Goal: Complete application form

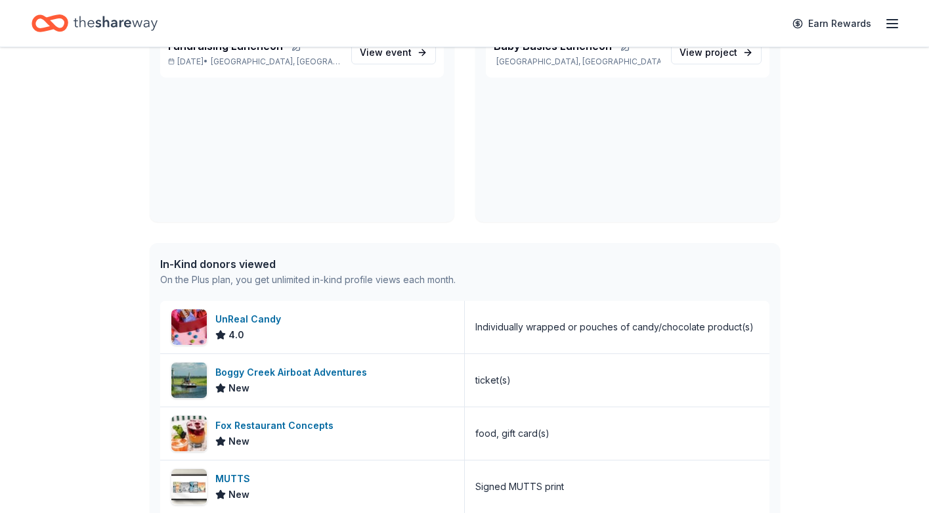
scroll to position [173, 0]
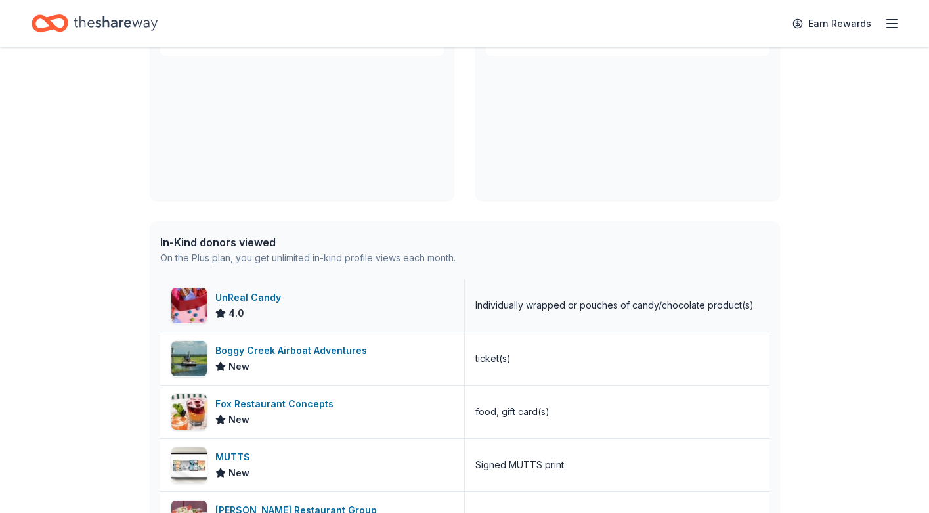
click at [257, 296] on div "UnReal Candy" at bounding box center [250, 298] width 71 height 16
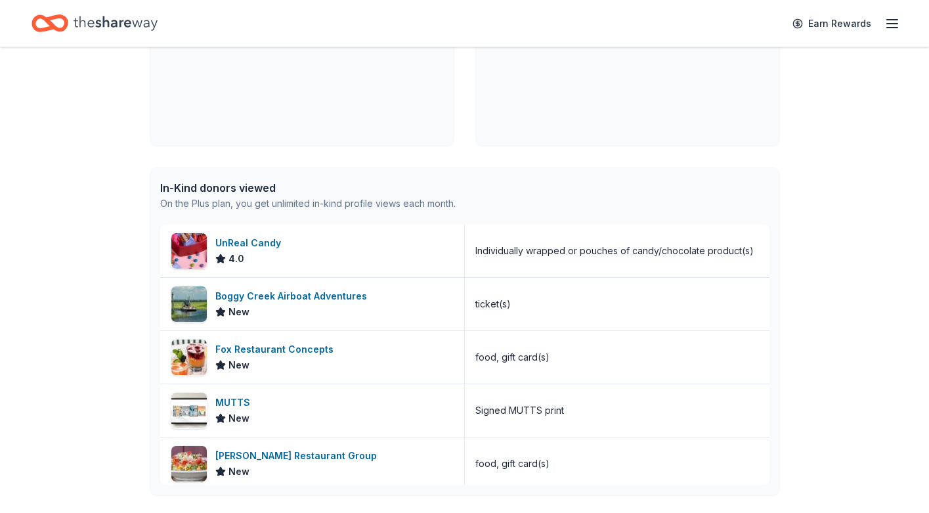
scroll to position [233, 0]
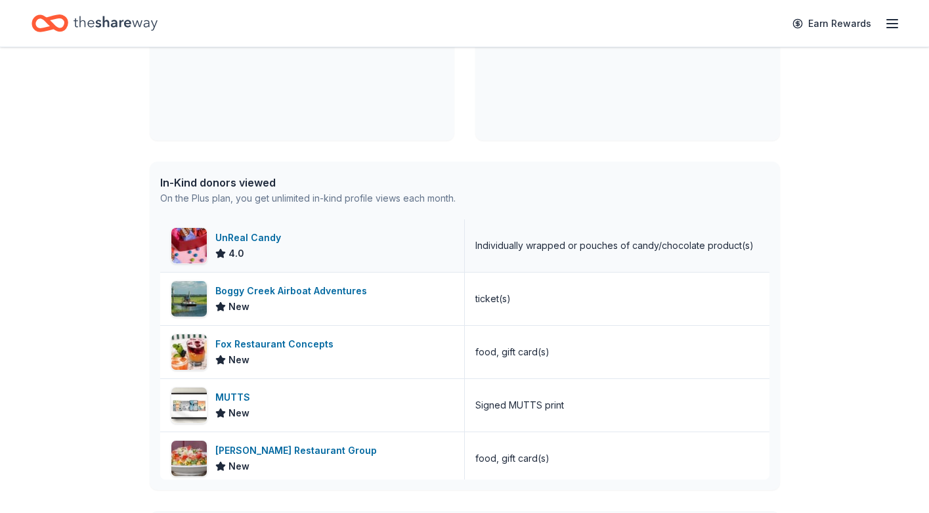
click at [233, 235] on div "UnReal Candy" at bounding box center [250, 238] width 71 height 16
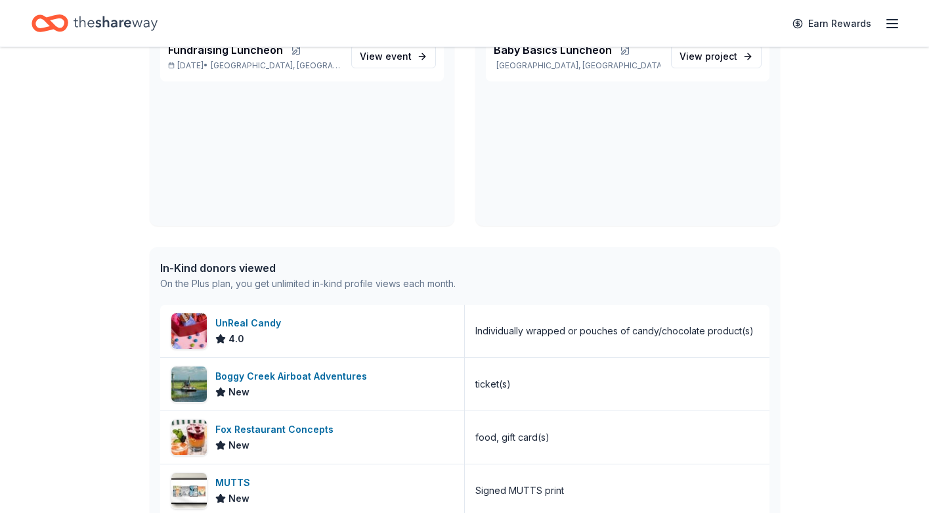
scroll to position [0, 0]
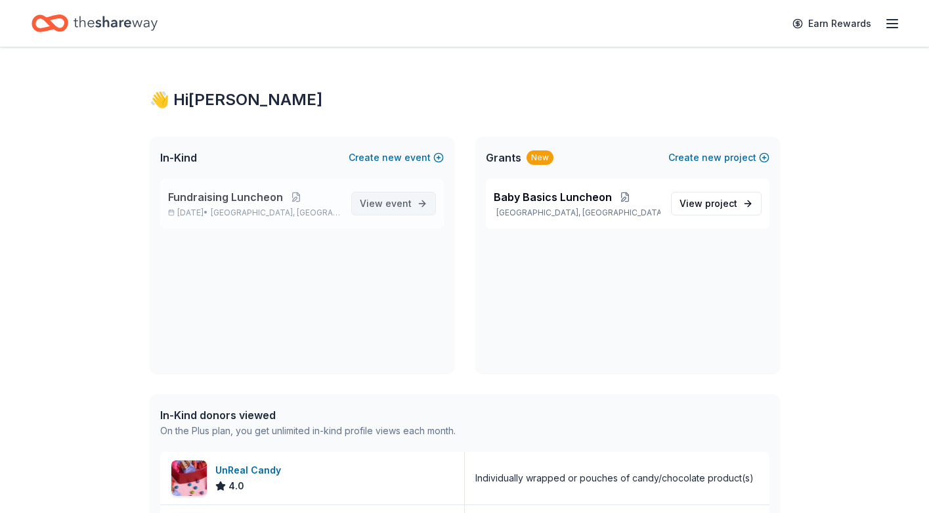
click at [393, 202] on span "event" at bounding box center [399, 203] width 26 height 11
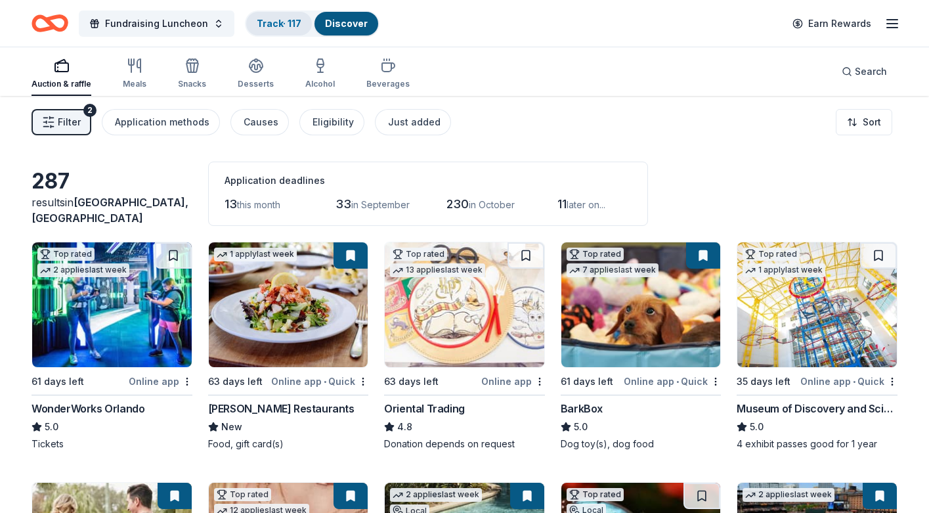
click at [277, 22] on link "Track · 117" at bounding box center [279, 23] width 45 height 11
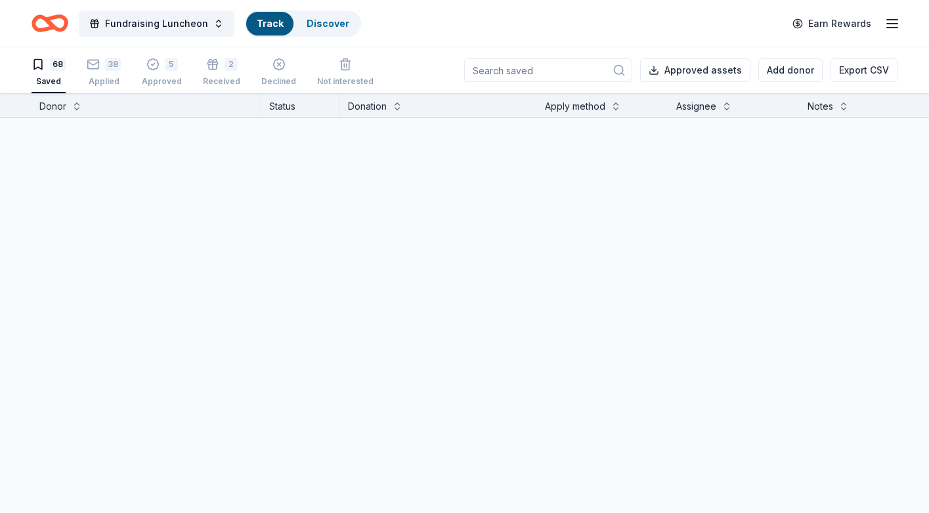
scroll to position [1, 0]
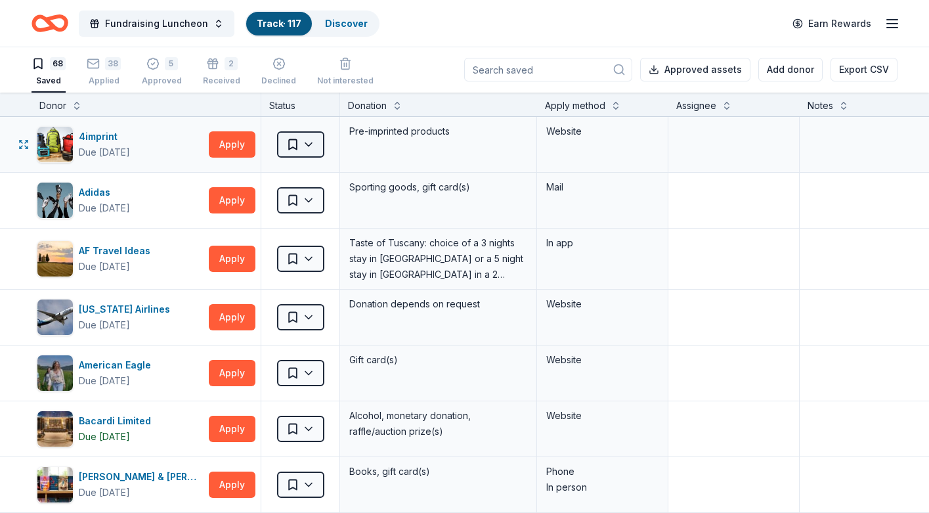
click at [294, 141] on html "Fundraising Luncheon Track · 117 Discover Earn Rewards 68 Saved 38 Applied 5 Ap…" at bounding box center [464, 255] width 929 height 513
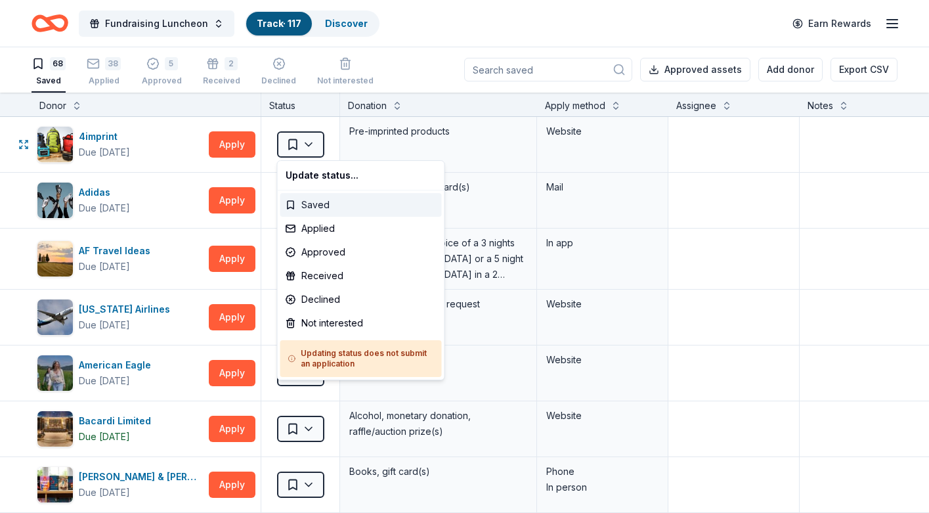
click at [313, 202] on div "Saved" at bounding box center [361, 205] width 162 height 24
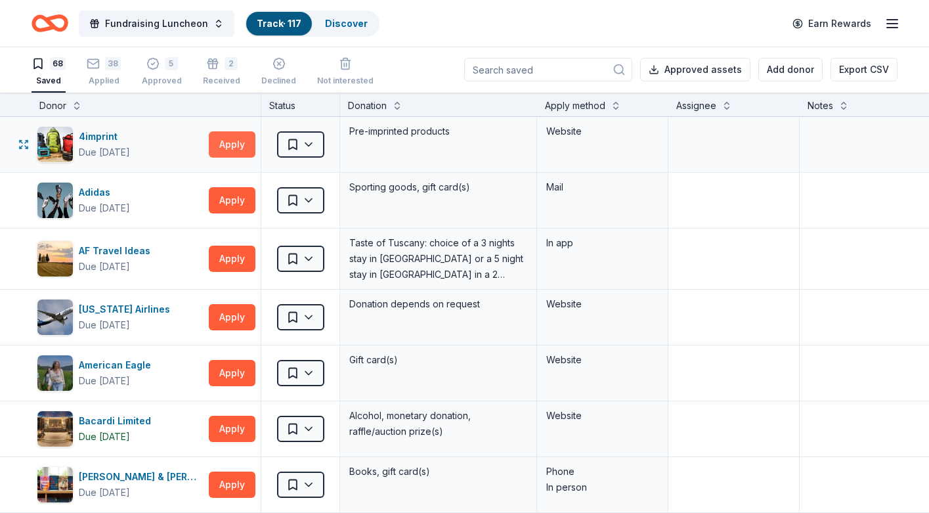
click at [229, 146] on button "Apply" at bounding box center [232, 144] width 47 height 26
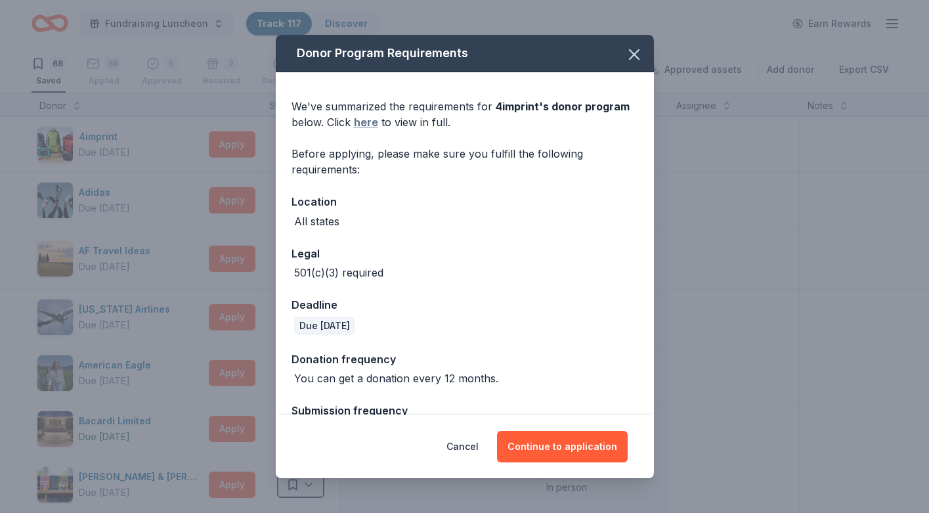
click at [366, 120] on link "here" at bounding box center [366, 122] width 24 height 16
click at [633, 54] on icon "button" at bounding box center [634, 54] width 9 height 9
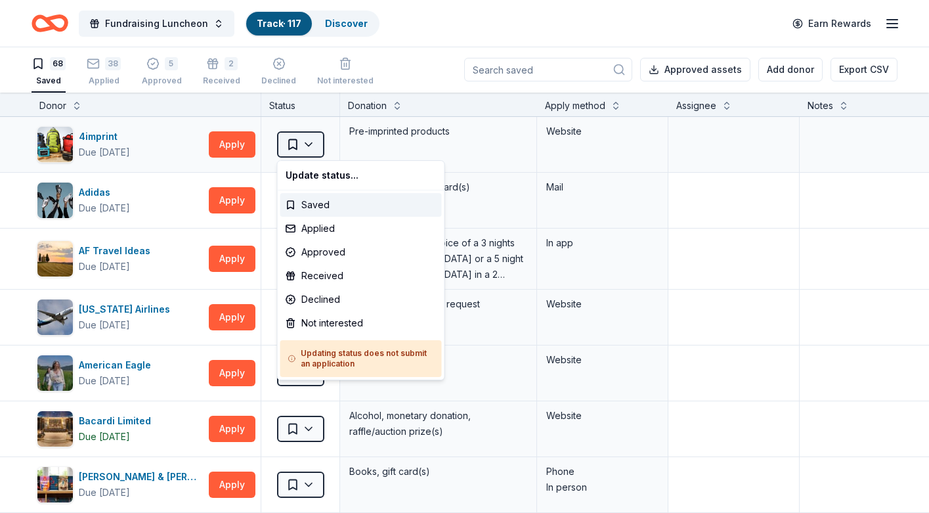
click at [309, 143] on html "Fundraising Luncheon Track · 117 Discover Earn Rewards 68 Saved 38 Applied 5 Ap…" at bounding box center [464, 255] width 929 height 513
click at [315, 229] on div "Applied" at bounding box center [361, 229] width 162 height 24
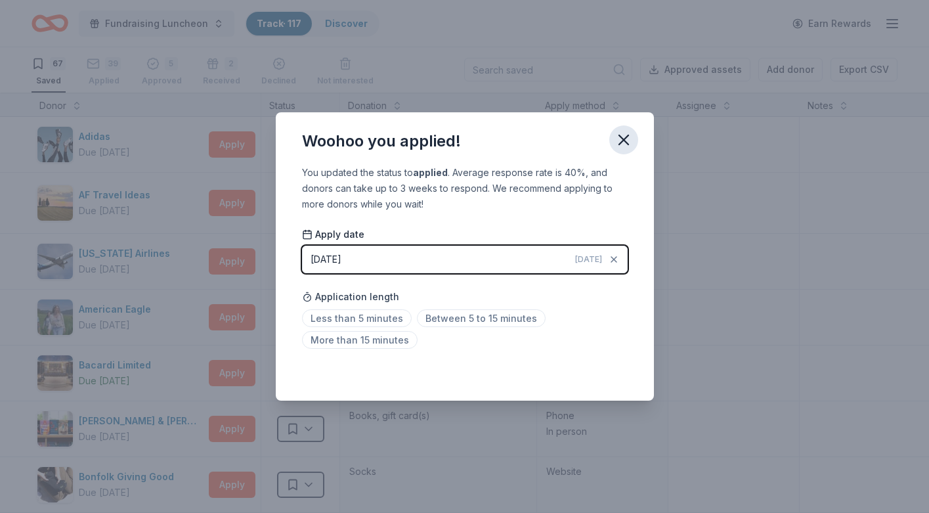
click at [621, 139] on icon "button" at bounding box center [624, 140] width 18 height 18
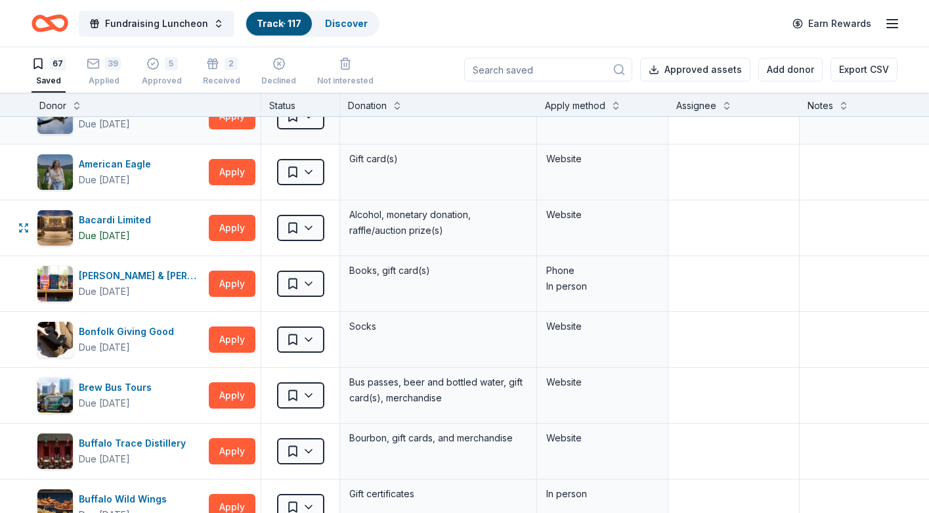
scroll to position [146, 0]
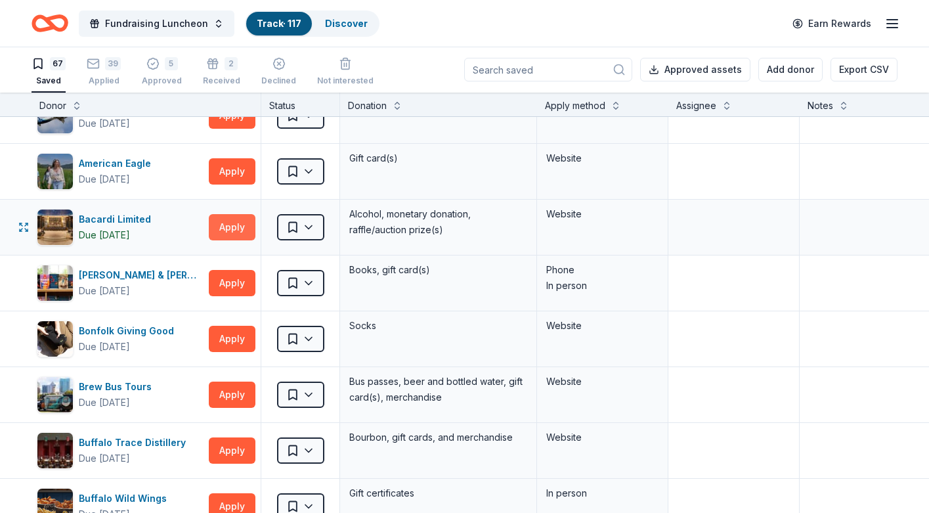
click at [237, 225] on button "Apply" at bounding box center [232, 227] width 47 height 26
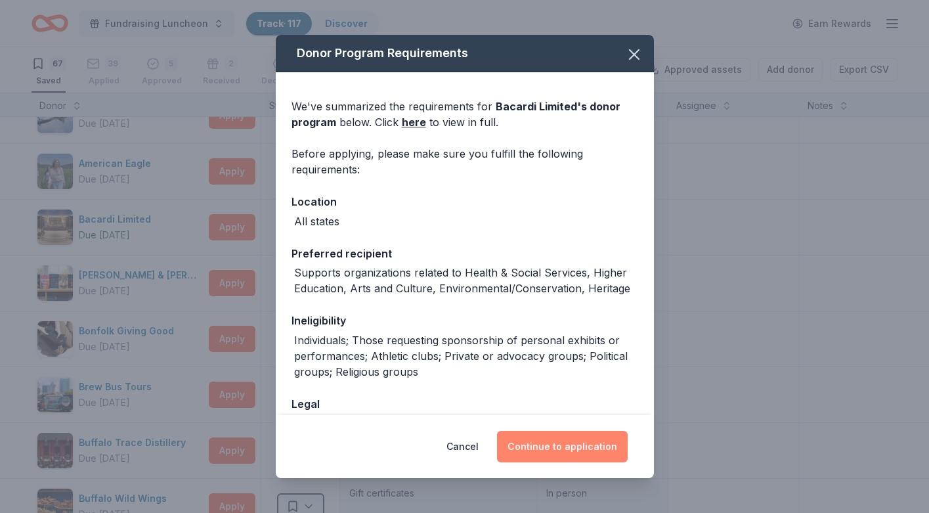
click at [552, 449] on button "Continue to application" at bounding box center [562, 447] width 131 height 32
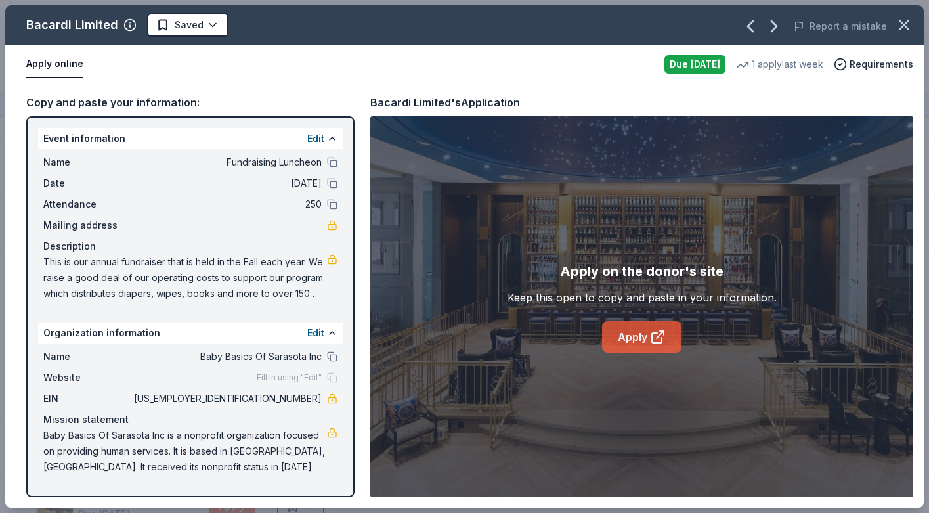
click at [623, 336] on link "Apply" at bounding box center [641, 337] width 79 height 32
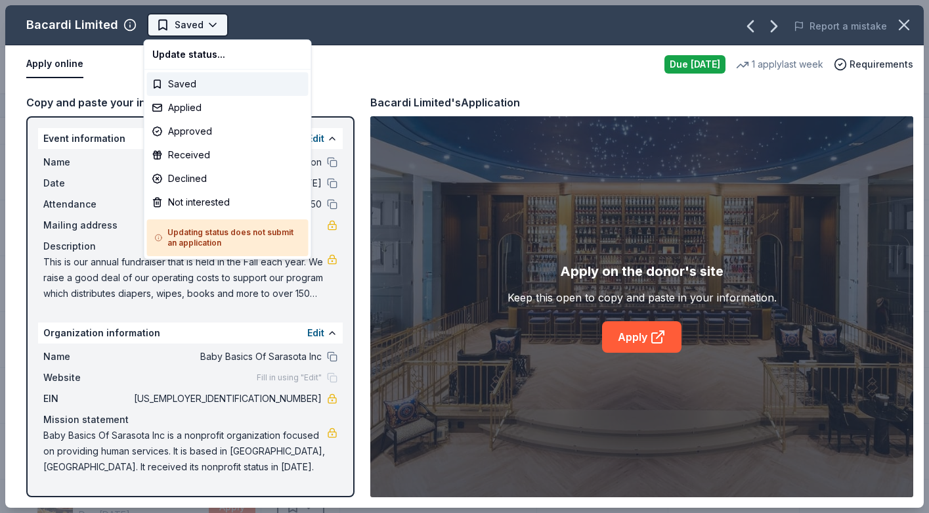
scroll to position [0, 0]
click at [183, 24] on html "Fundraising Luncheon Track · 117 Discover Earn Rewards 67 Saved 39 Applied 5 Ap…" at bounding box center [464, 256] width 929 height 513
click at [215, 204] on div "Not interested" at bounding box center [228, 202] width 162 height 24
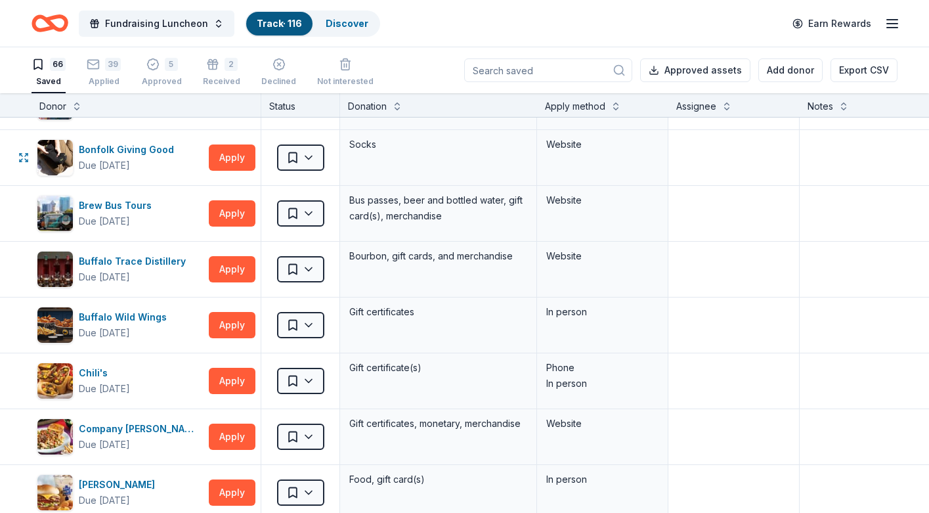
scroll to position [277, 0]
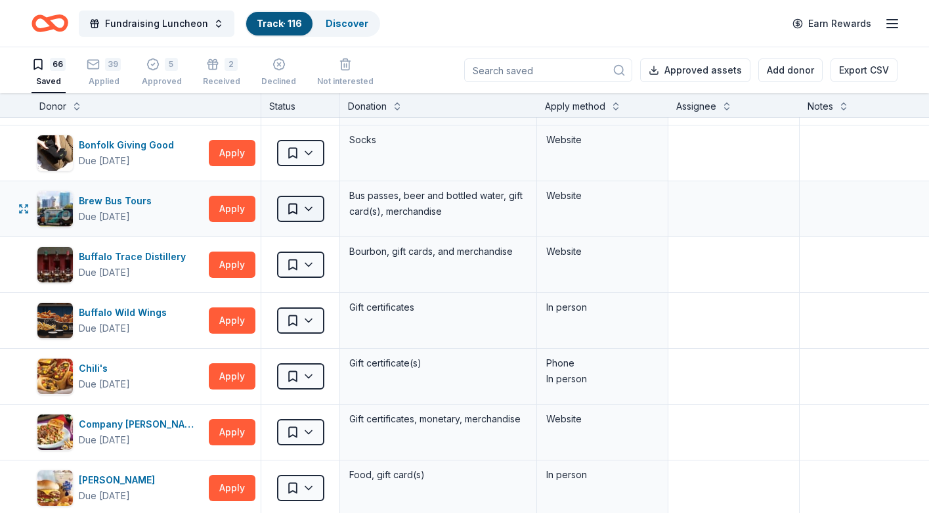
click at [297, 207] on html "Fundraising Luncheon Track · 116 Discover Earn Rewards 66 Saved 39 Applied 5 Ap…" at bounding box center [464, 256] width 929 height 513
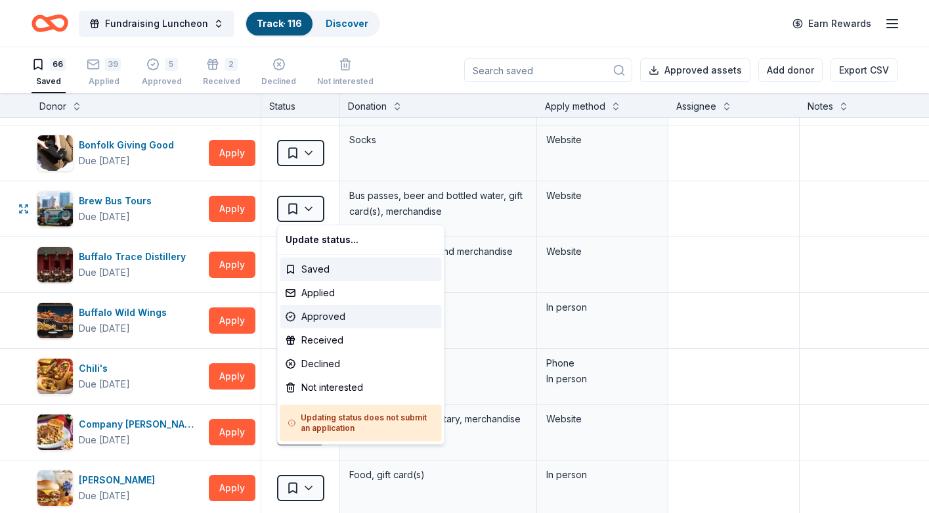
click at [326, 317] on div "Approved" at bounding box center [361, 317] width 162 height 24
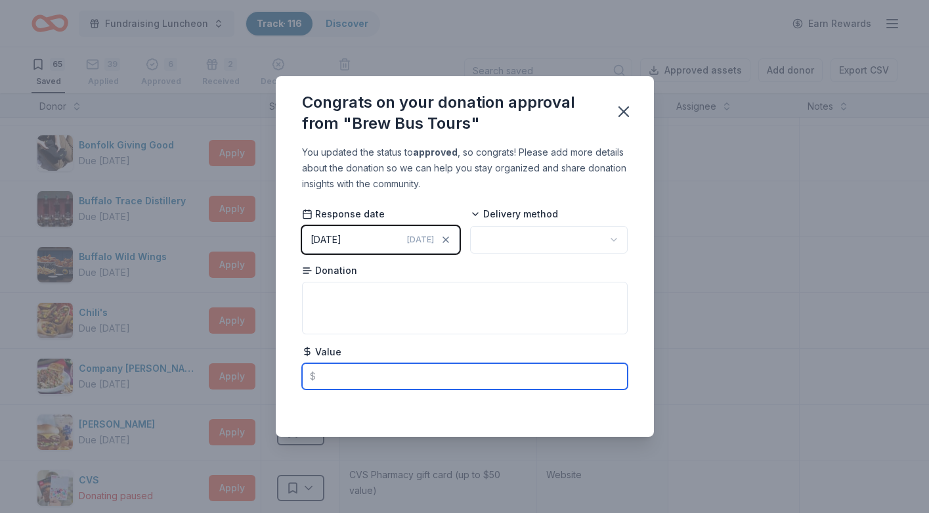
click at [335, 377] on input "text" at bounding box center [465, 376] width 326 height 26
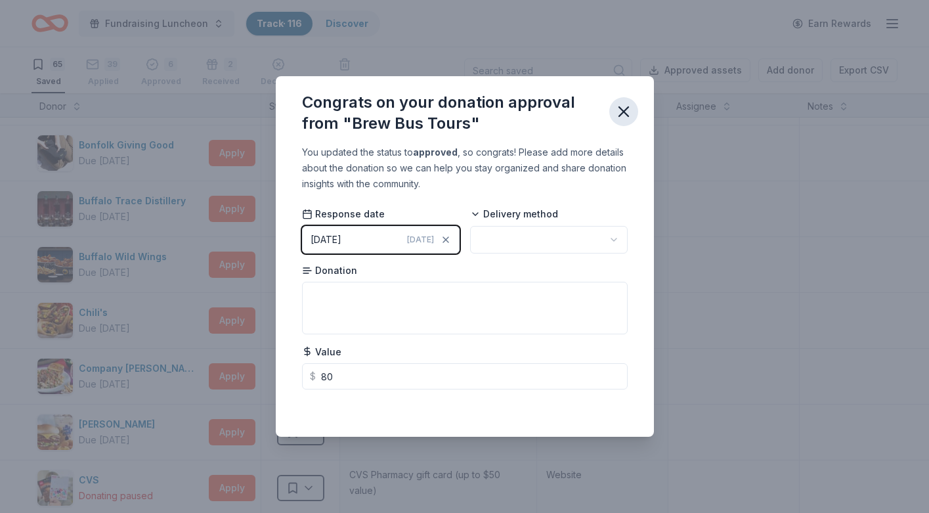
type input "80.00"
click at [624, 110] on icon "button" at bounding box center [623, 111] width 9 height 9
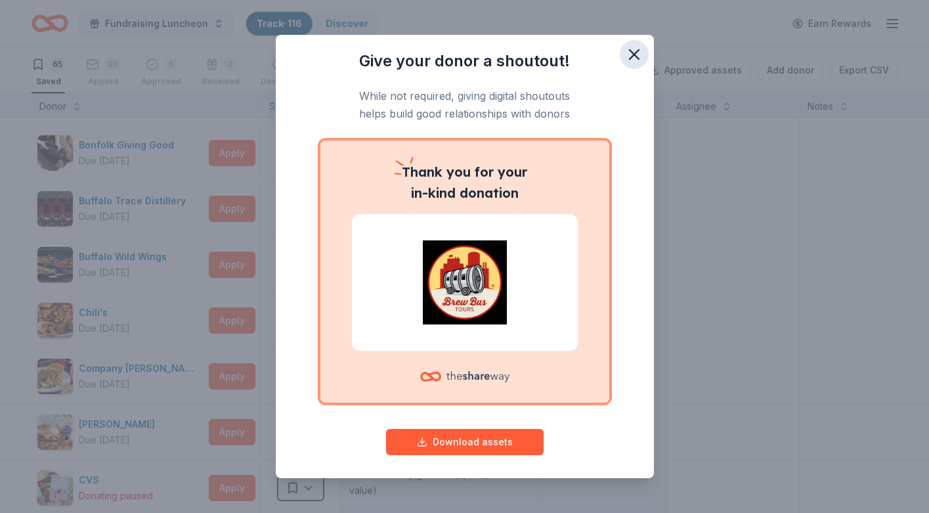
click at [633, 52] on icon "button" at bounding box center [634, 54] width 18 height 18
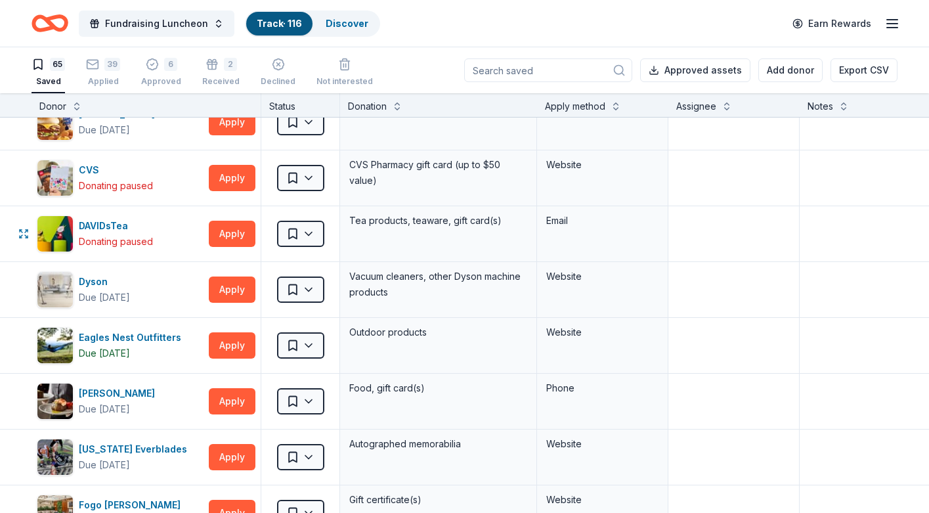
scroll to position [589, 1]
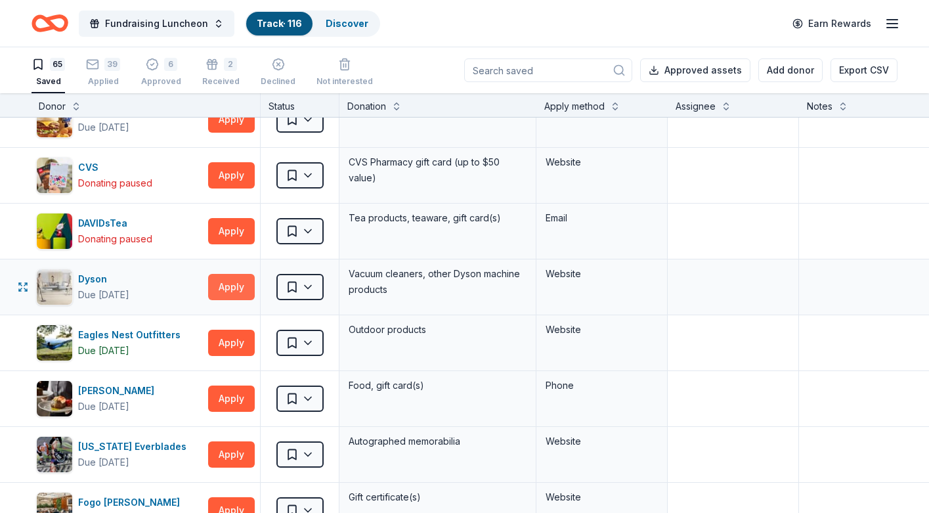
click at [239, 286] on button "Apply" at bounding box center [231, 287] width 47 height 26
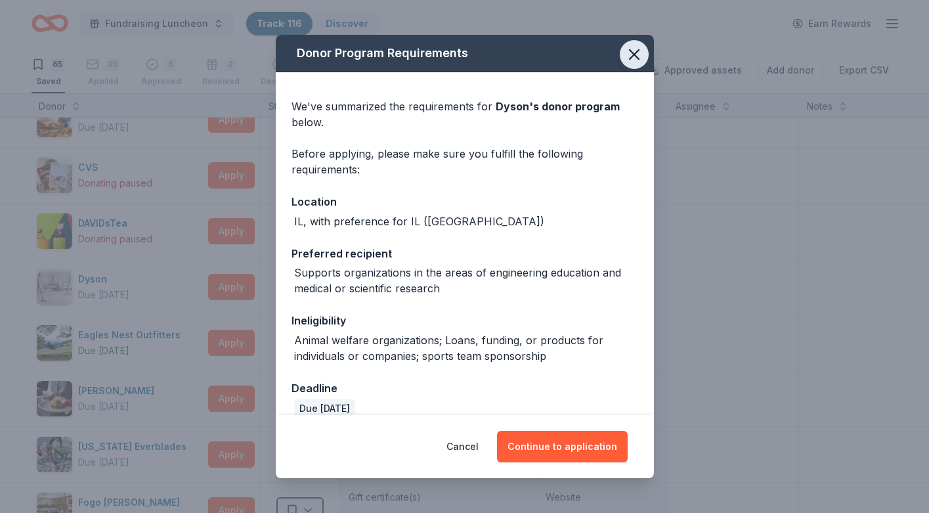
click at [636, 58] on icon "button" at bounding box center [634, 54] width 9 height 9
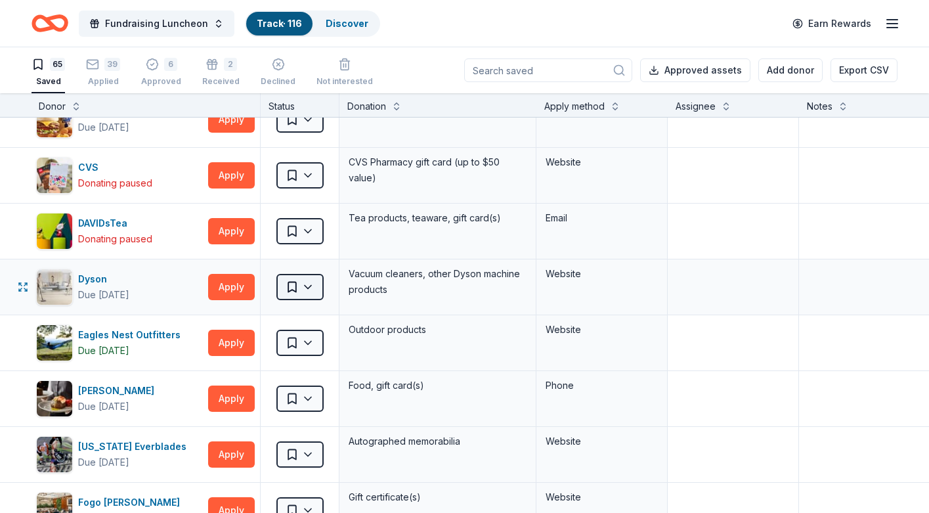
click at [307, 286] on html "Fundraising Luncheon Track · 116 Discover Earn Rewards 65 Saved 39 Applied 6 Ap…" at bounding box center [464, 256] width 929 height 513
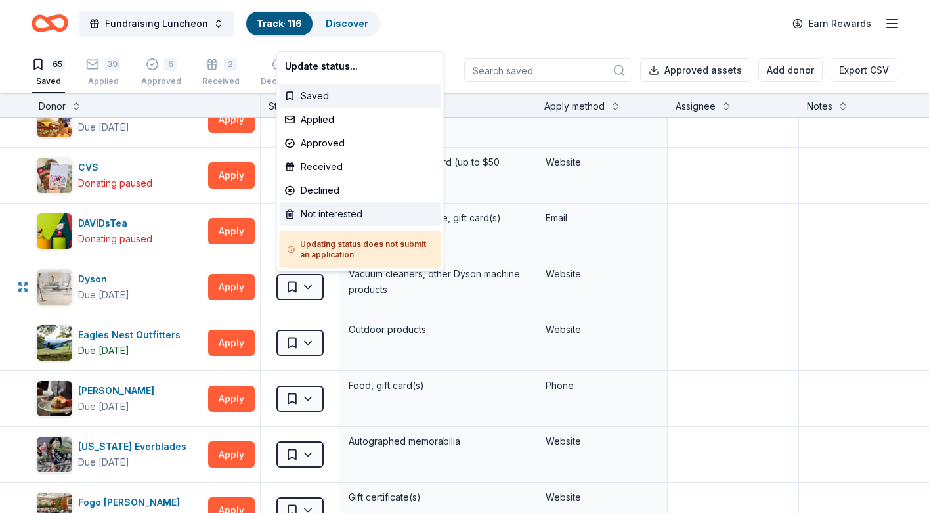
click at [328, 212] on div "Not interested" at bounding box center [361, 214] width 162 height 24
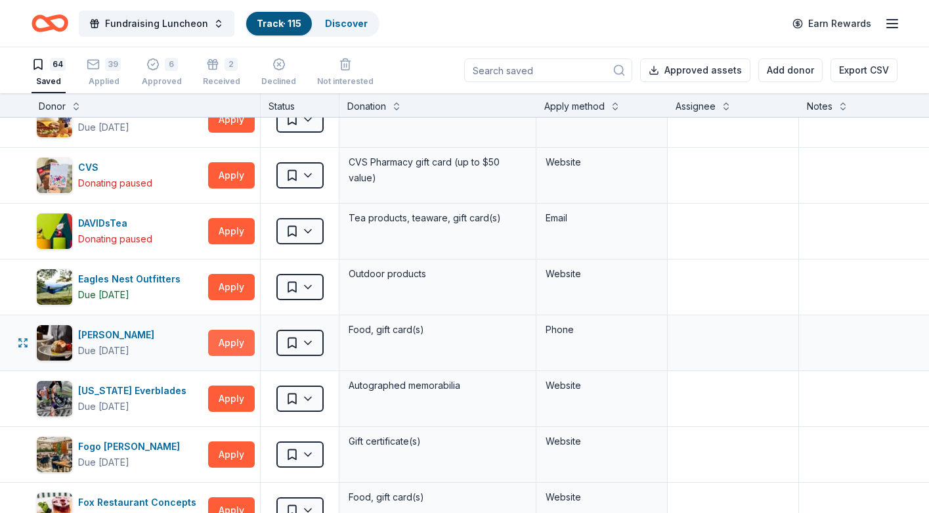
click at [232, 345] on button "Apply" at bounding box center [231, 343] width 47 height 26
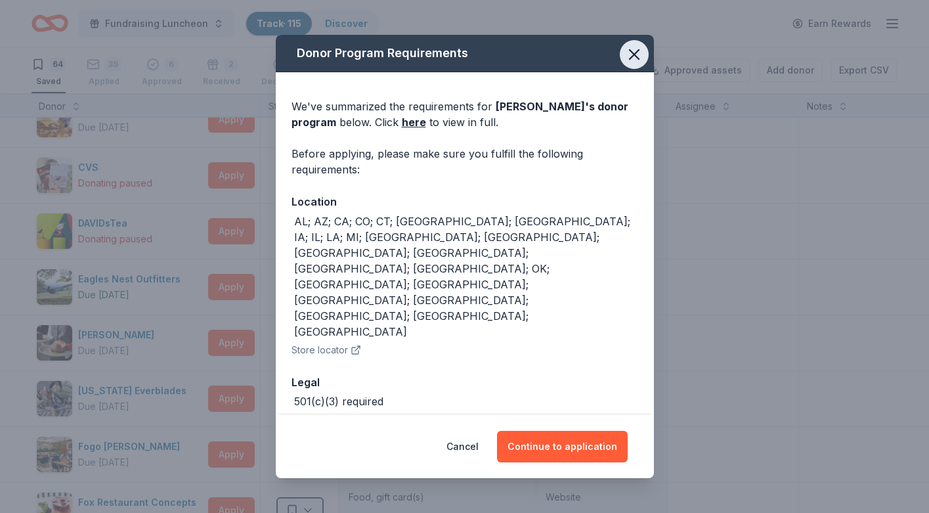
click at [636, 64] on icon "button" at bounding box center [634, 54] width 18 height 18
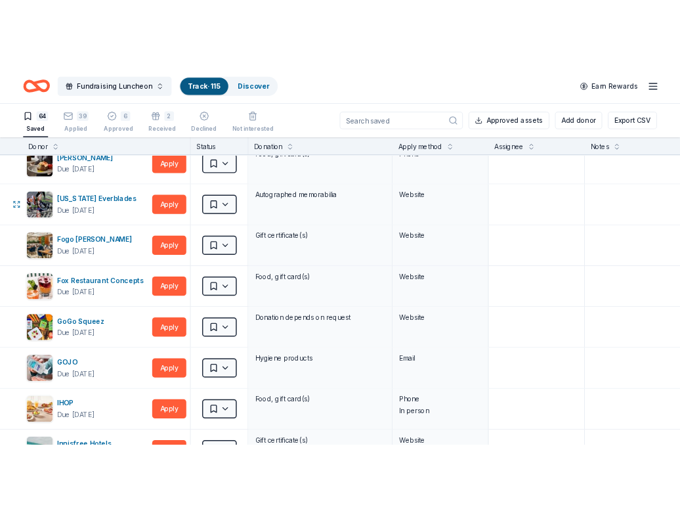
scroll to position [804, 0]
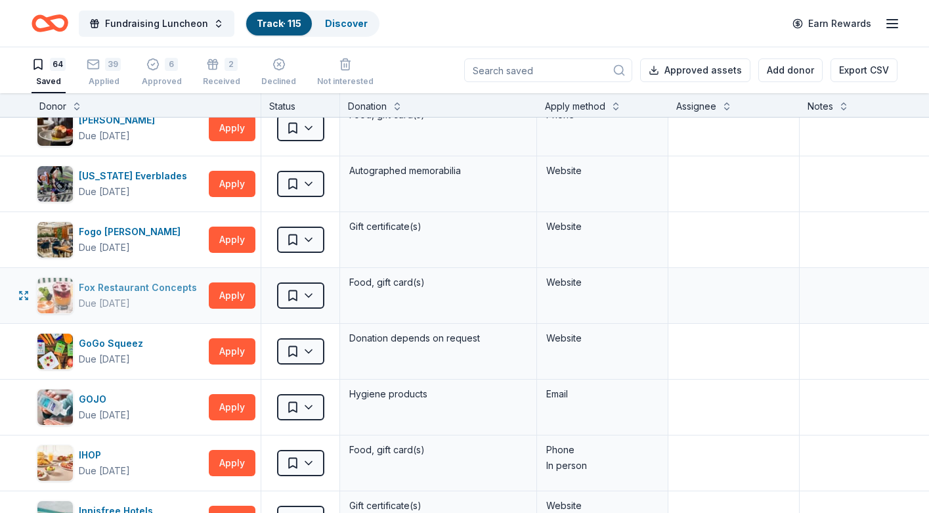
click at [144, 286] on div "Fox Restaurant Concepts" at bounding box center [140, 288] width 123 height 16
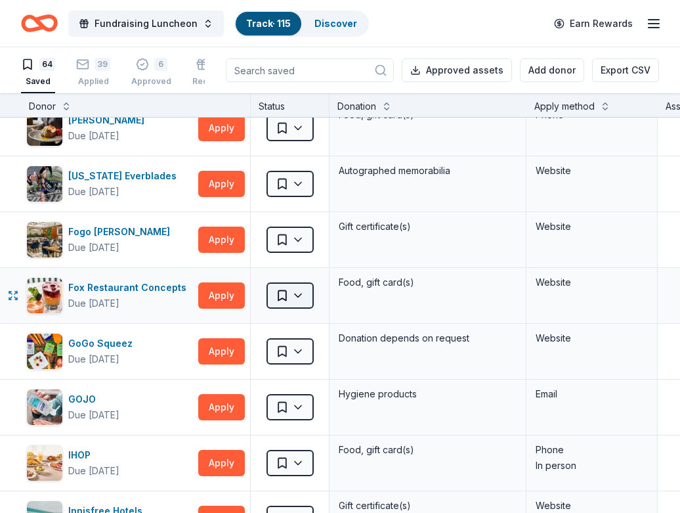
click at [300, 296] on html "Fundraising Luncheon Track · 115 Discover Earn Rewards 64 Saved 39 Applied 6 Ap…" at bounding box center [340, 256] width 680 height 513
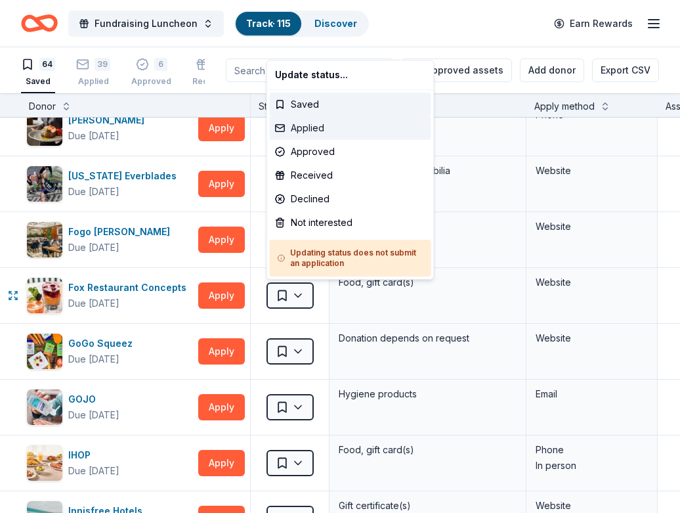
click at [310, 127] on div "Applied" at bounding box center [351, 128] width 162 height 24
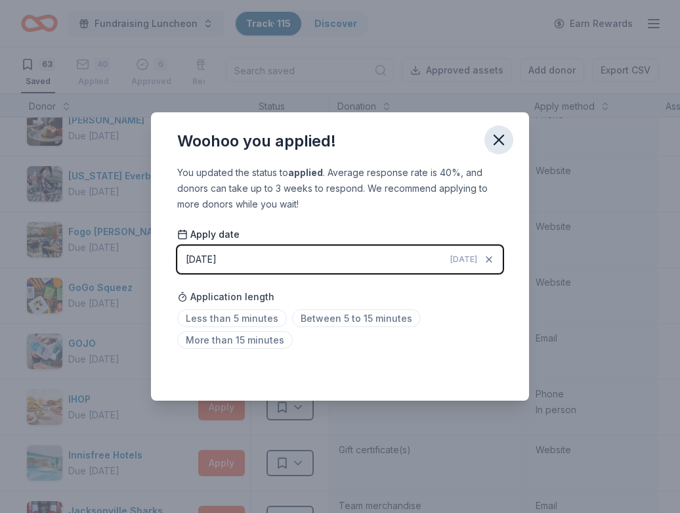
click at [499, 141] on icon "button" at bounding box center [499, 139] width 9 height 9
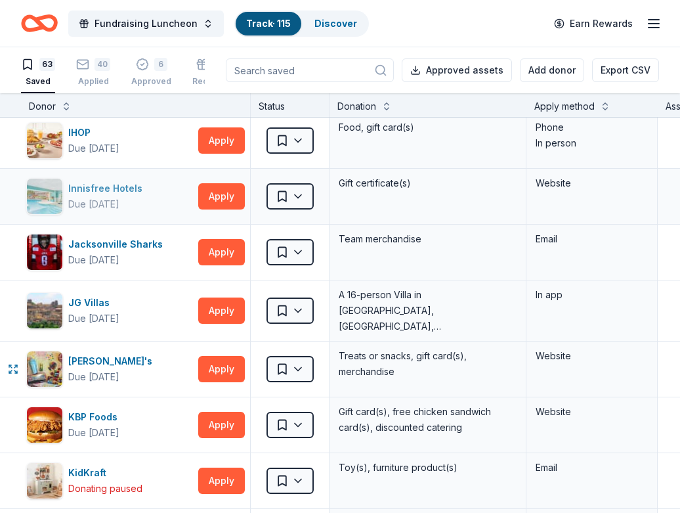
scroll to position [1069, 0]
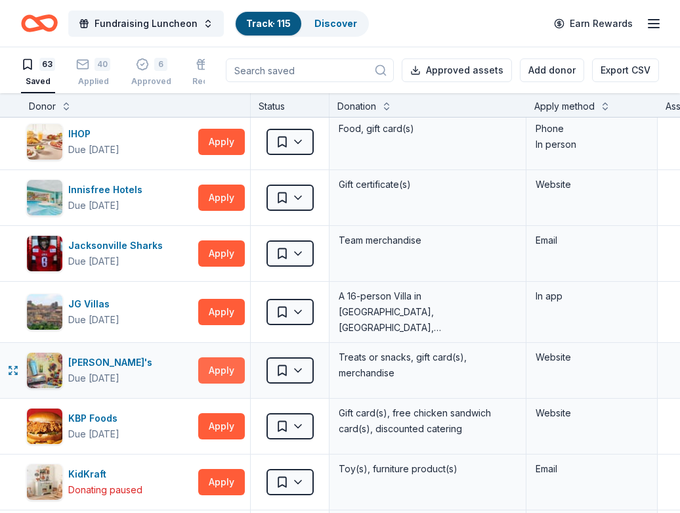
click at [226, 372] on button "Apply" at bounding box center [221, 370] width 47 height 26
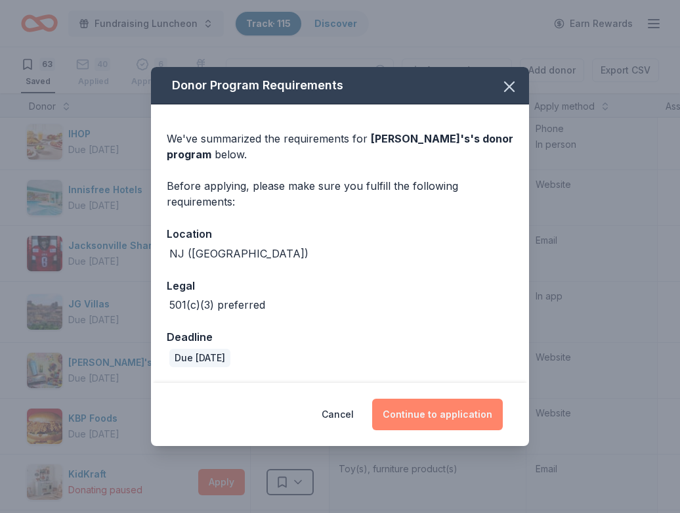
click at [424, 415] on button "Continue to application" at bounding box center [437, 415] width 131 height 32
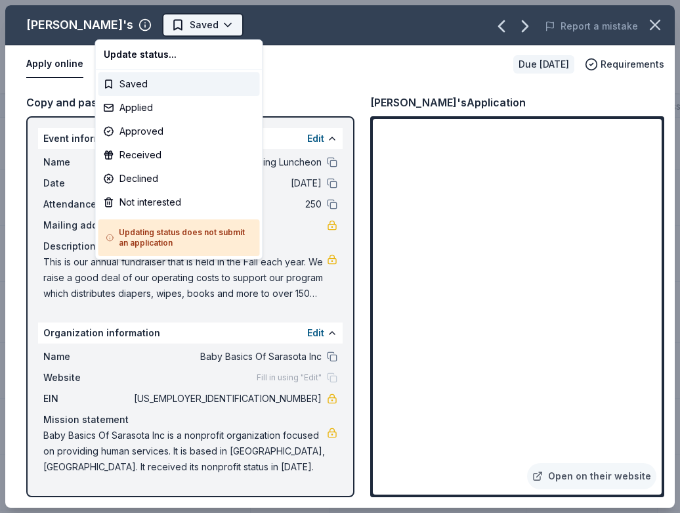
click at [161, 25] on html "Fundraising Luncheon Track · 115 Discover Earn Rewards 63 Saved 40 Applied 6 Ap…" at bounding box center [340, 256] width 680 height 513
click at [129, 202] on div "Not interested" at bounding box center [180, 202] width 162 height 24
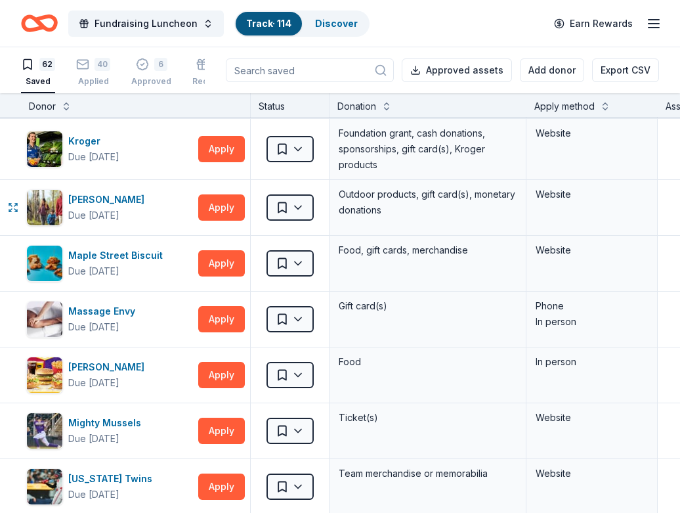
scroll to position [1464, 0]
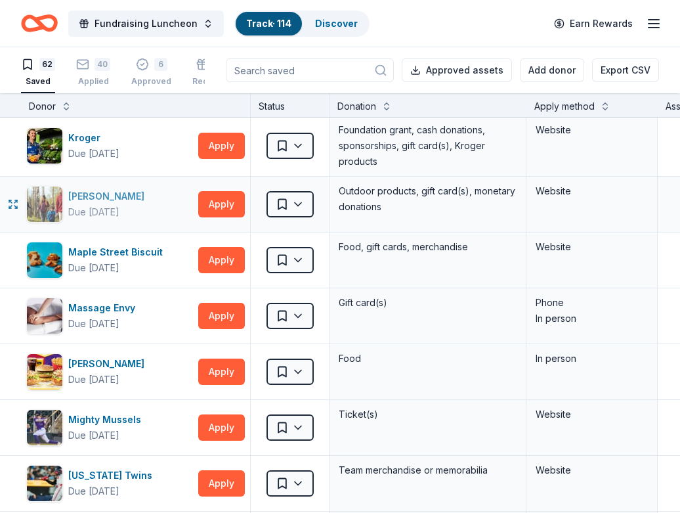
click at [87, 196] on div "[PERSON_NAME]" at bounding box center [108, 197] width 81 height 16
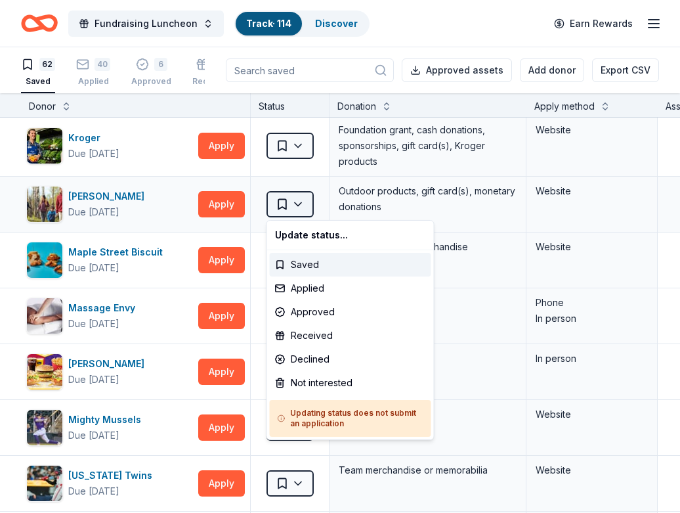
click at [299, 205] on html "Fundraising Luncheon Track · 114 Discover Earn Rewards 62 Saved 40 Applied 6 Ap…" at bounding box center [340, 256] width 680 height 513
click at [309, 384] on div "Not interested" at bounding box center [351, 383] width 162 height 24
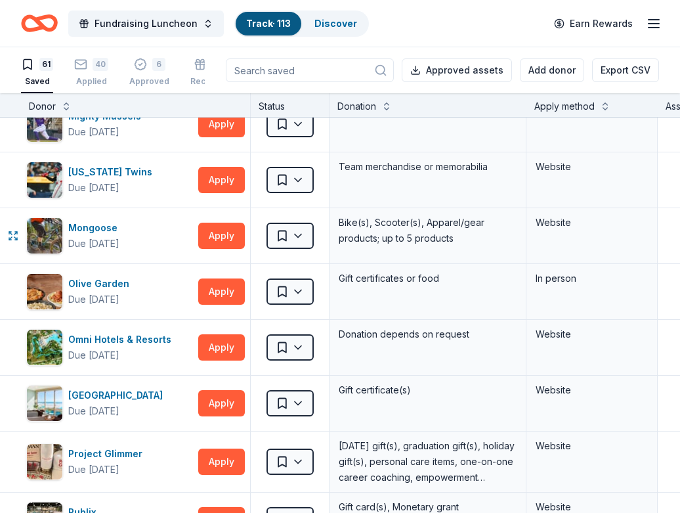
scroll to position [1710, 0]
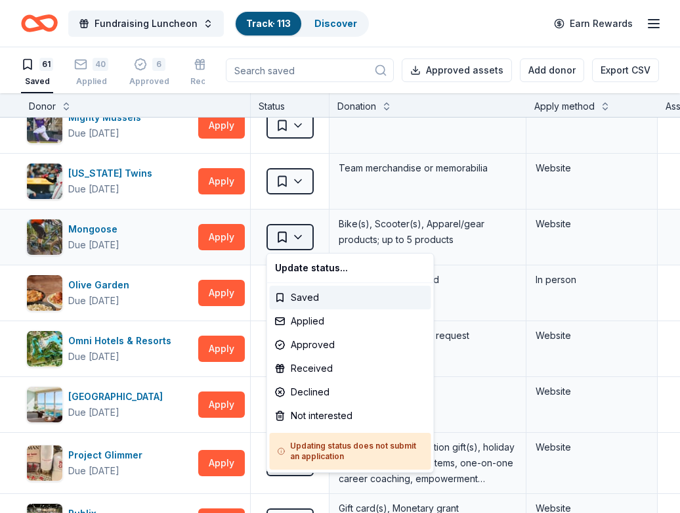
click at [297, 236] on html "Fundraising Luncheon Track · 113 Discover Earn Rewards 61 Saved 40 Applied 6 Ap…" at bounding box center [340, 256] width 680 height 513
click at [221, 235] on html "Fundraising Luncheon Track · 113 Discover Earn Rewards 61 Saved 40 Applied 6 Ap…" at bounding box center [340, 256] width 680 height 513
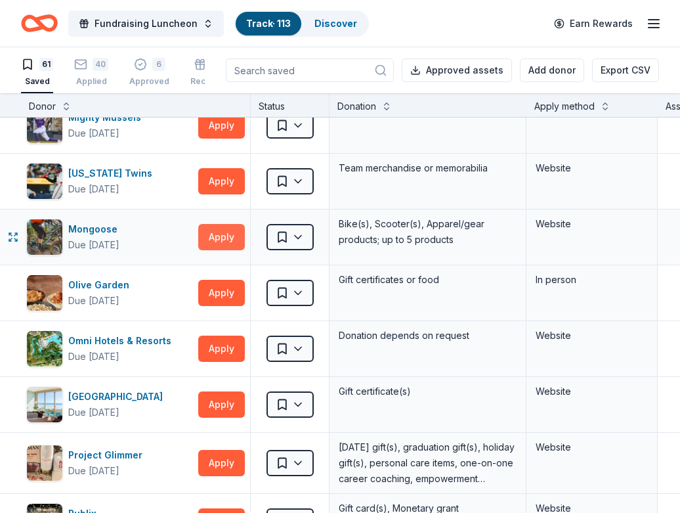
click at [221, 236] on button "Apply" at bounding box center [221, 237] width 47 height 26
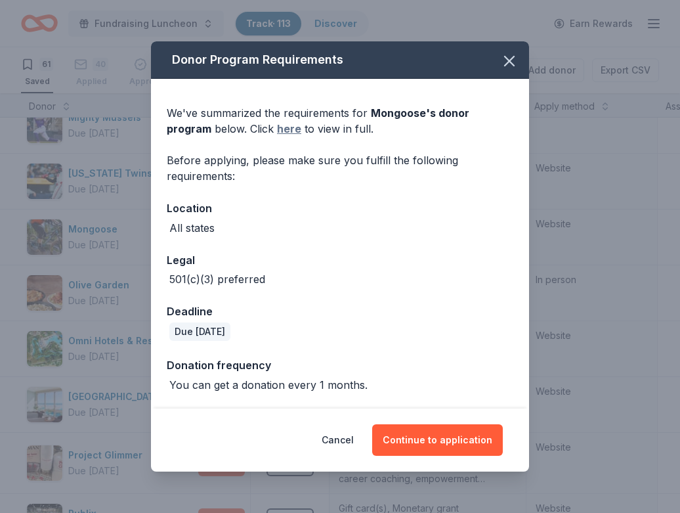
click at [277, 127] on link "here" at bounding box center [289, 129] width 24 height 16
click at [507, 64] on icon "button" at bounding box center [509, 60] width 9 height 9
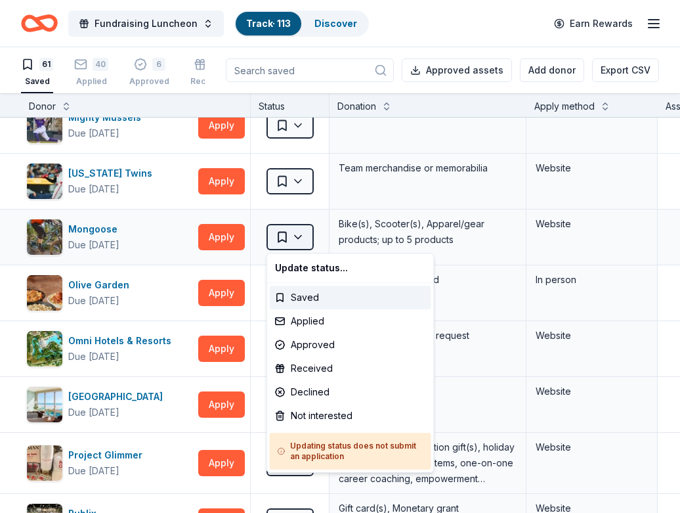
click at [298, 236] on html "Fundraising Luncheon Track · 113 Discover Earn Rewards 61 Saved 40 Applied 6 Ap…" at bounding box center [340, 256] width 680 height 513
click at [304, 415] on div "Not interested" at bounding box center [351, 416] width 162 height 24
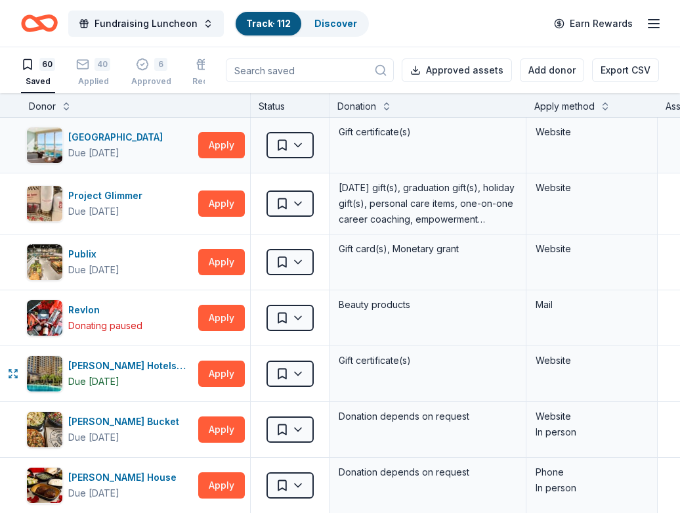
scroll to position [1916, 0]
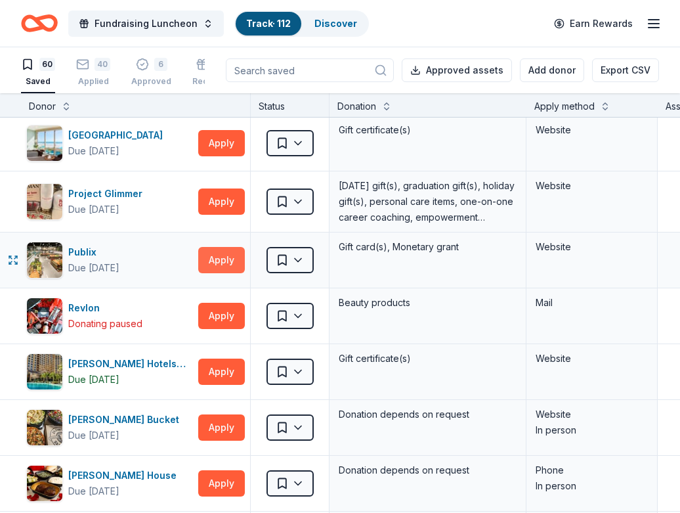
click at [227, 261] on button "Apply" at bounding box center [221, 260] width 47 height 26
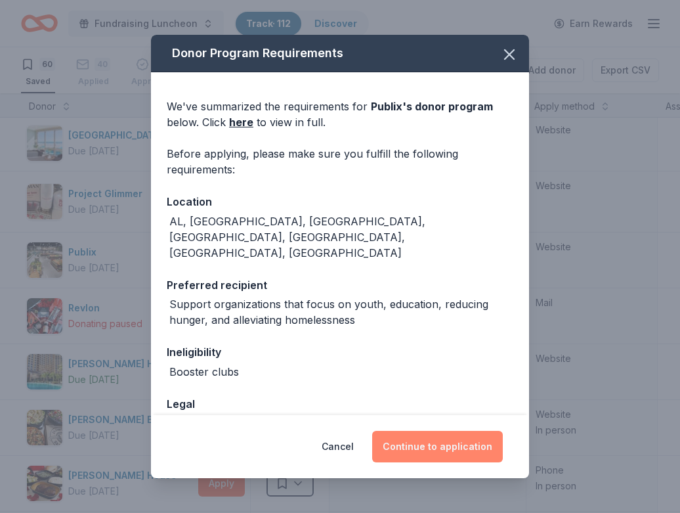
click at [441, 447] on button "Continue to application" at bounding box center [437, 447] width 131 height 32
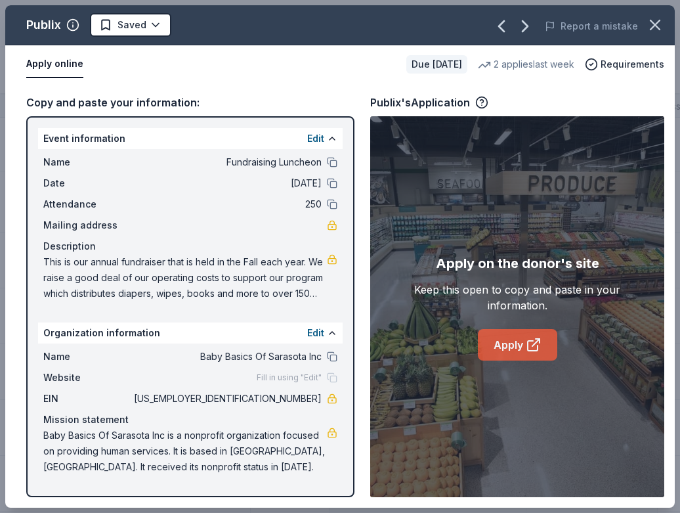
click at [510, 344] on link "Apply" at bounding box center [517, 345] width 79 height 32
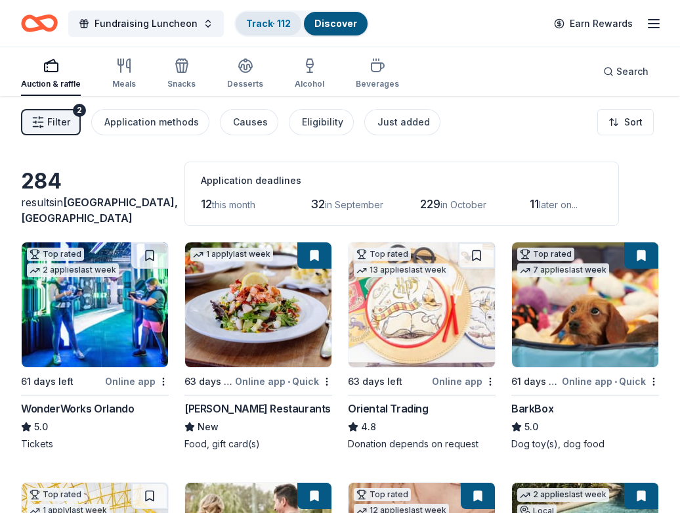
click at [258, 24] on link "Track · 112" at bounding box center [268, 23] width 45 height 11
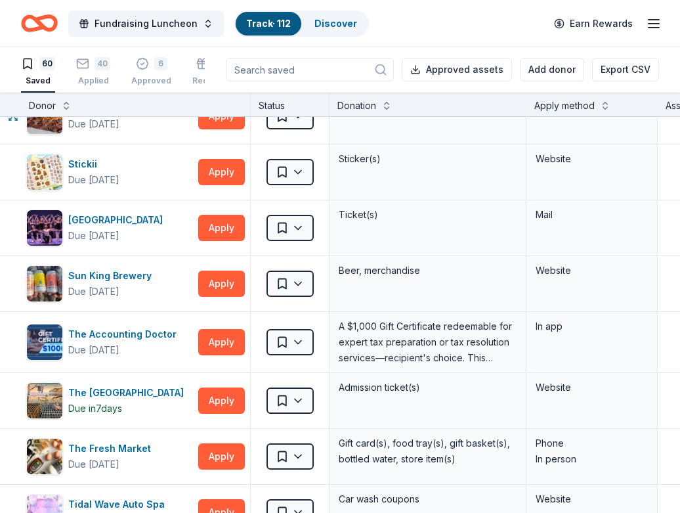
scroll to position [2452, 0]
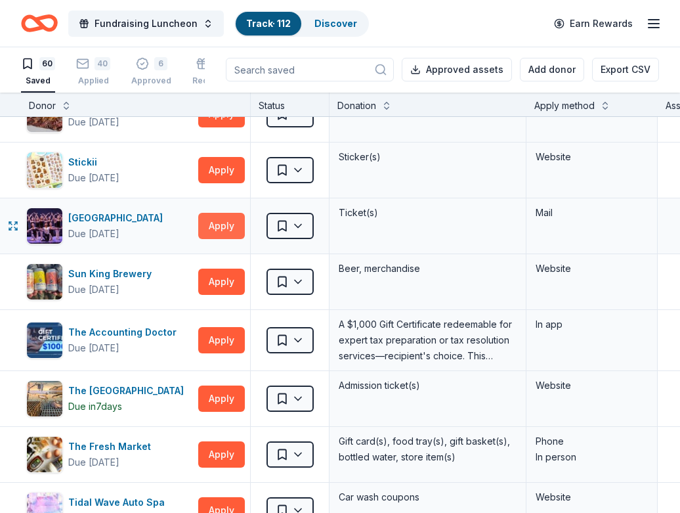
click at [220, 227] on button "Apply" at bounding box center [221, 226] width 47 height 26
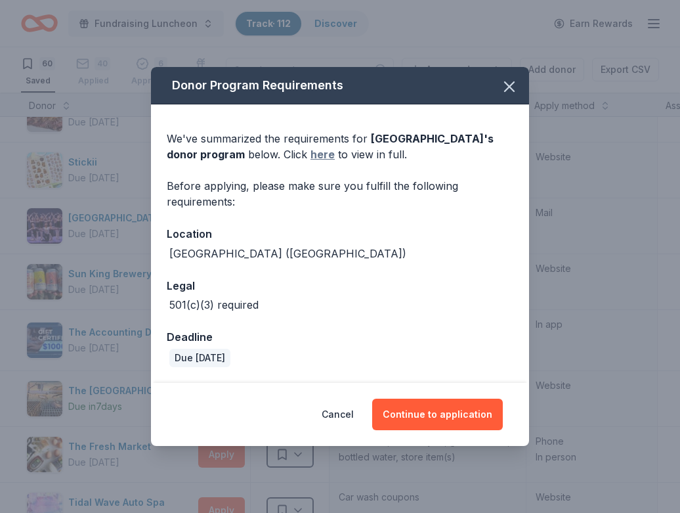
click at [311, 153] on link "here" at bounding box center [323, 154] width 24 height 16
click at [515, 86] on icon "button" at bounding box center [509, 87] width 18 height 18
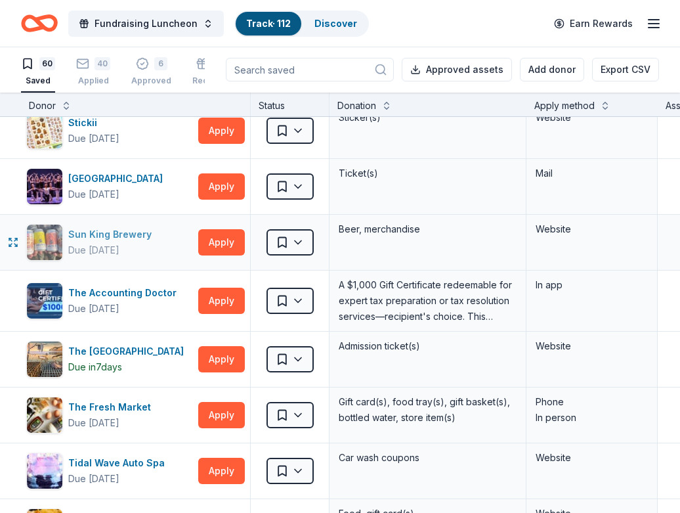
scroll to position [2514, 0]
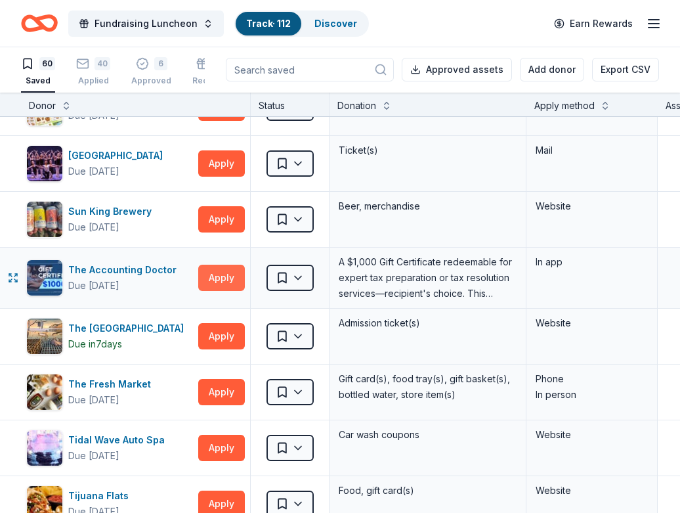
click at [229, 277] on button "Apply" at bounding box center [221, 278] width 47 height 26
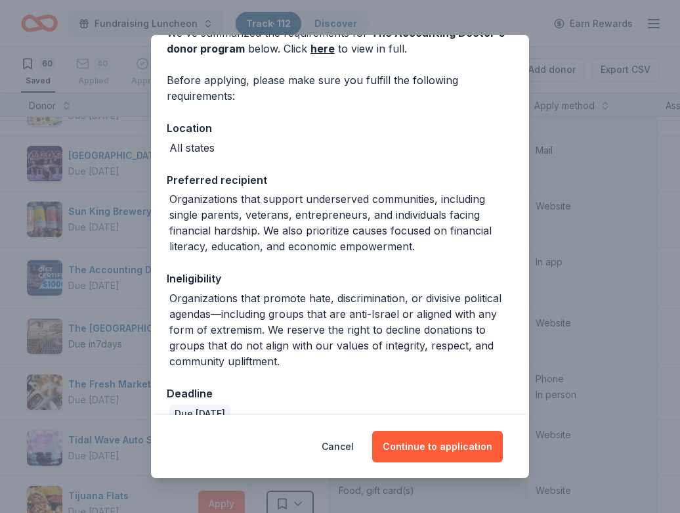
scroll to position [97, 0]
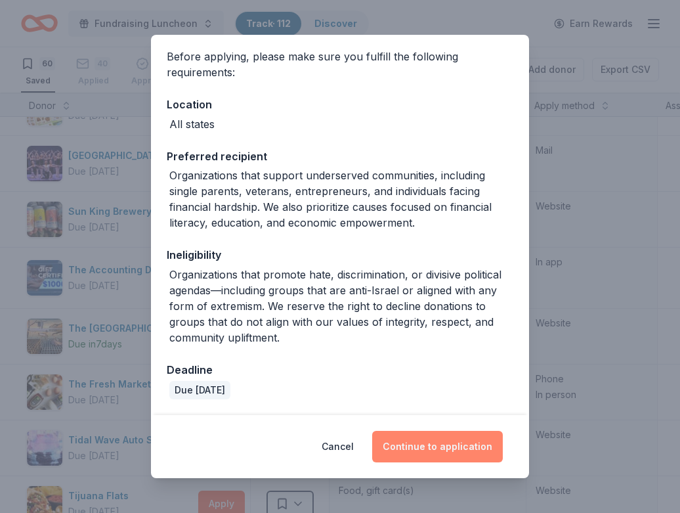
click at [459, 447] on button "Continue to application" at bounding box center [437, 447] width 131 height 32
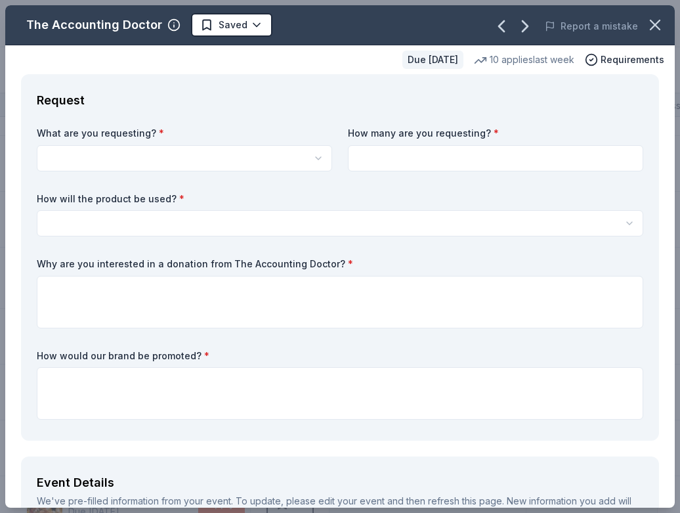
scroll to position [0, 0]
click at [318, 156] on html "Fundraising Luncheon Track · 112 Discover Earn Rewards 60 Saved 40 Applied 6 Ap…" at bounding box center [340, 256] width 680 height 513
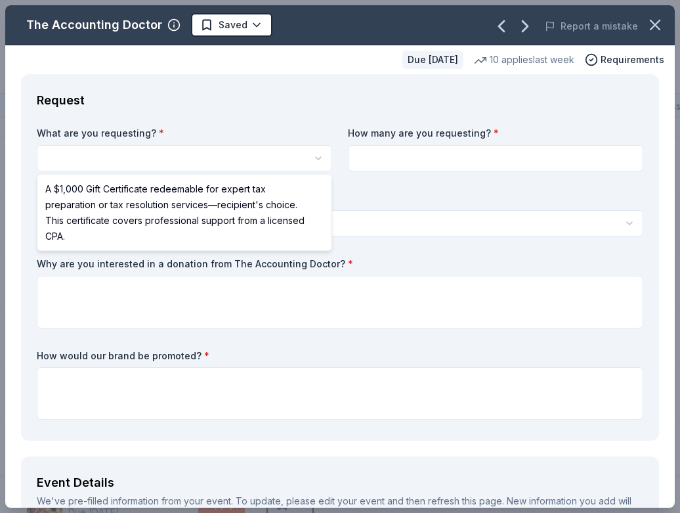
select select "A $1,000 Gift Certificate redeemable for expert tax preparation or tax resoluti…"
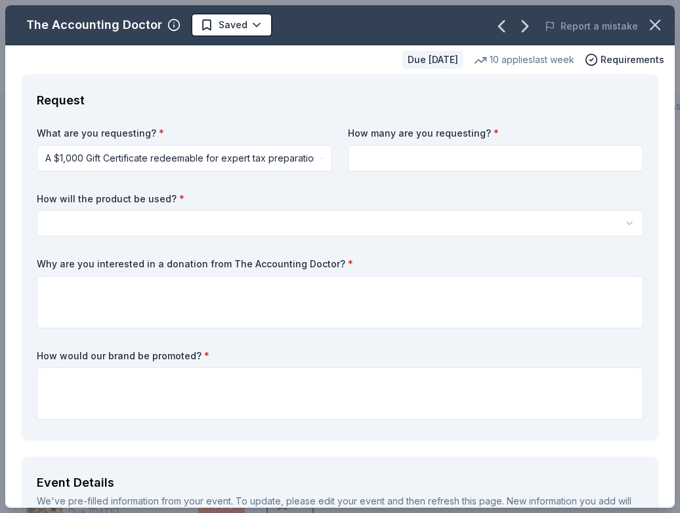
click at [384, 159] on input at bounding box center [496, 158] width 296 height 26
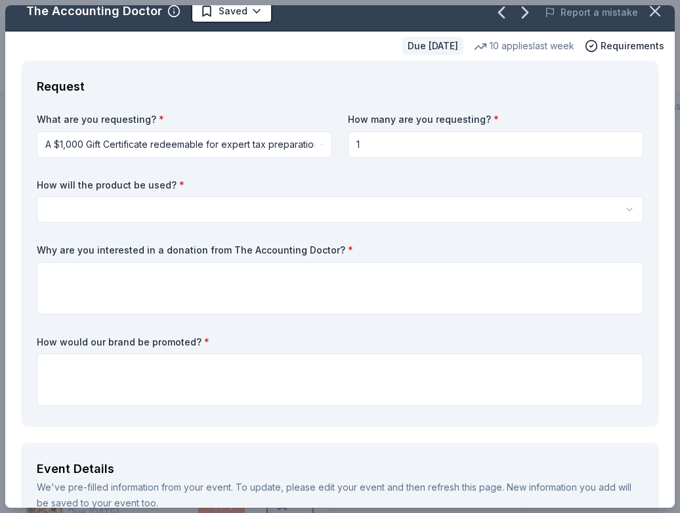
scroll to position [14, 0]
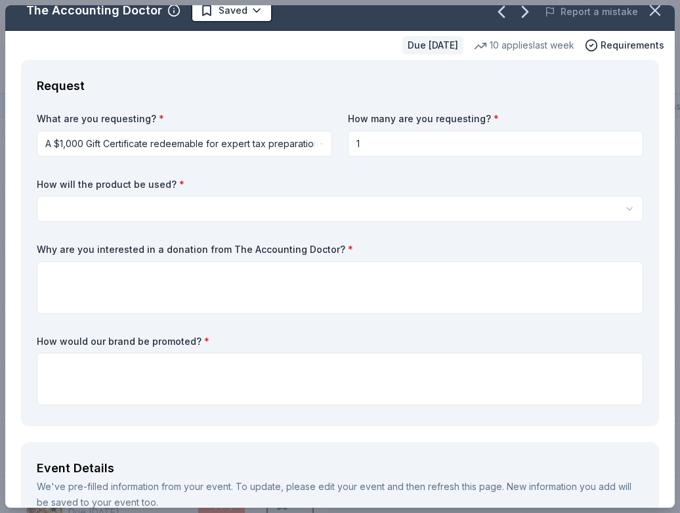
type input "1"
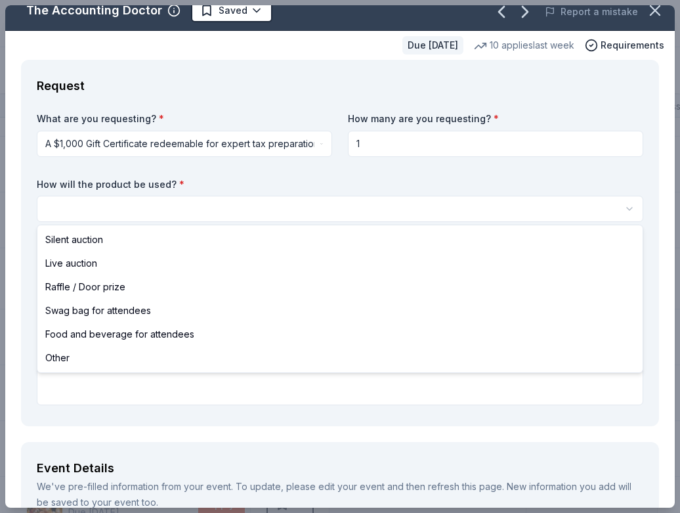
click at [217, 207] on html "Fundraising Luncheon Track · 112 Discover Earn Rewards 60 Saved 40 Applied 6 Ap…" at bounding box center [340, 256] width 680 height 513
select select "silentAuction"
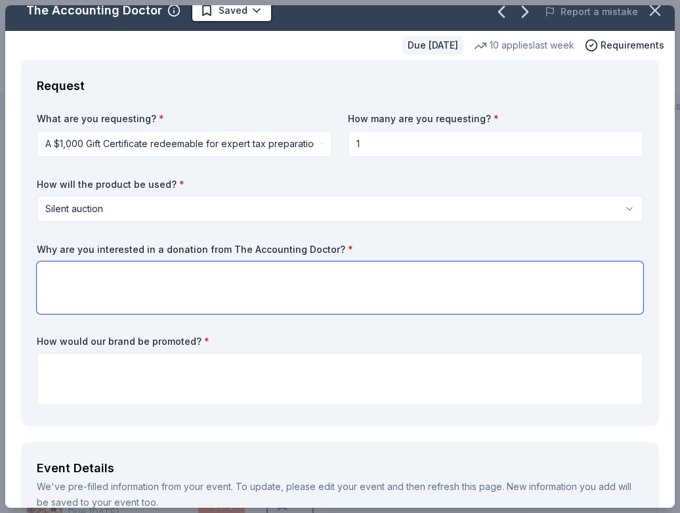
click at [45, 271] on textarea at bounding box center [340, 287] width 607 height 53
type textarea "A product of that value is certain to draw great interest from our attendees"
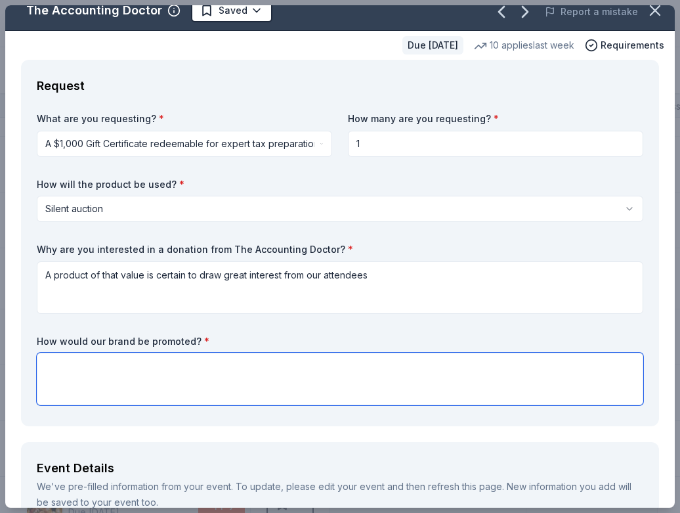
click at [56, 360] on textarea at bounding box center [340, 379] width 607 height 53
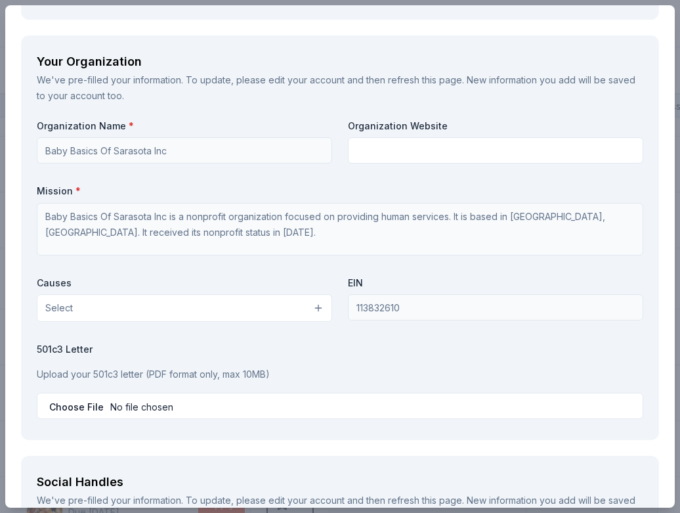
scroll to position [1144, 0]
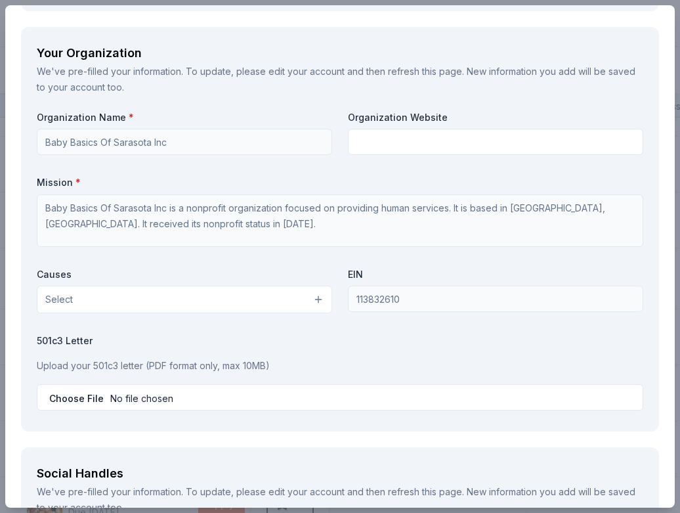
type textarea "In all of of marketing, publications, announced at the luncheon, on our website…"
click at [317, 299] on button "Select" at bounding box center [185, 300] width 296 height 28
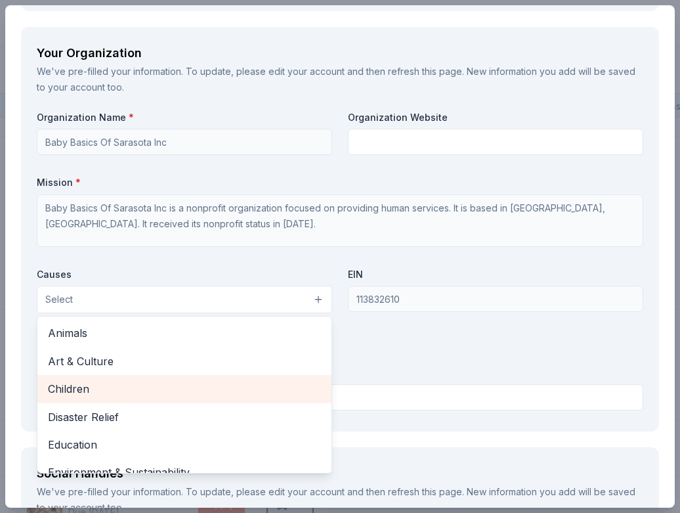
click at [196, 390] on span "Children" at bounding box center [184, 388] width 273 height 17
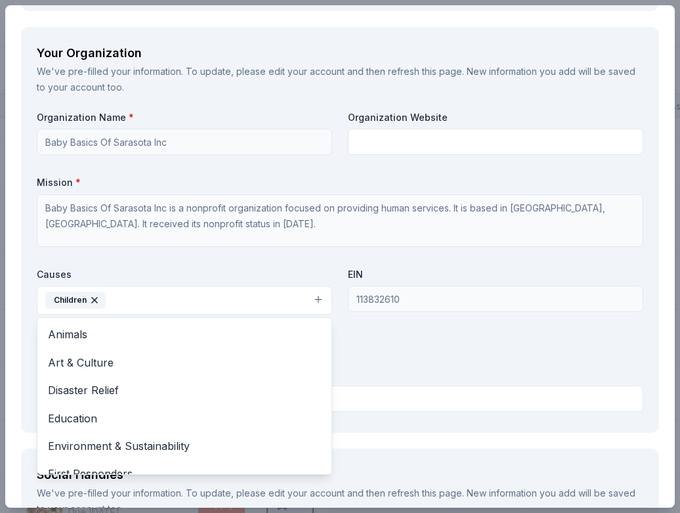
click at [376, 352] on div "Organization Name * Baby Basics Of Sarasota Inc Organization Website Mission * …" at bounding box center [340, 264] width 607 height 306
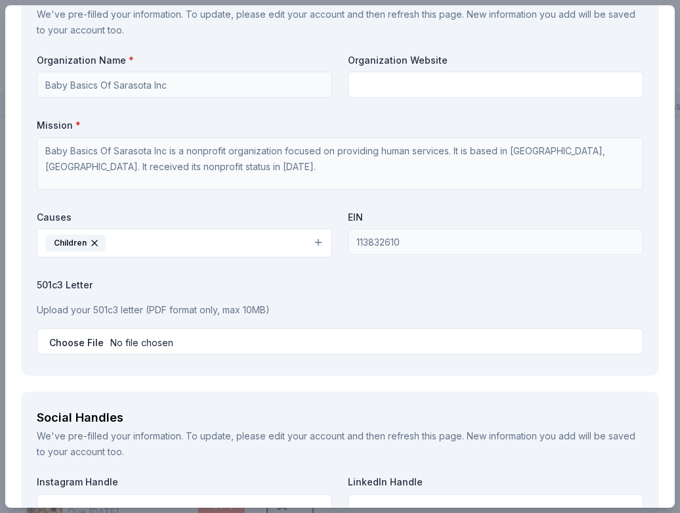
scroll to position [1205, 0]
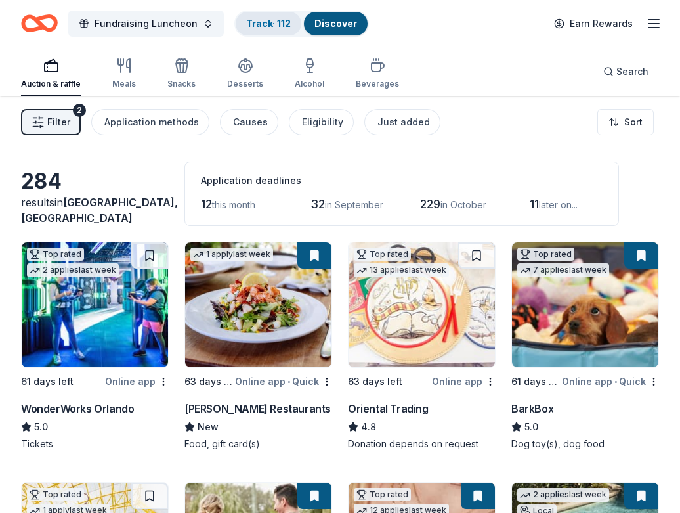
click at [260, 22] on link "Track · 112" at bounding box center [268, 23] width 45 height 11
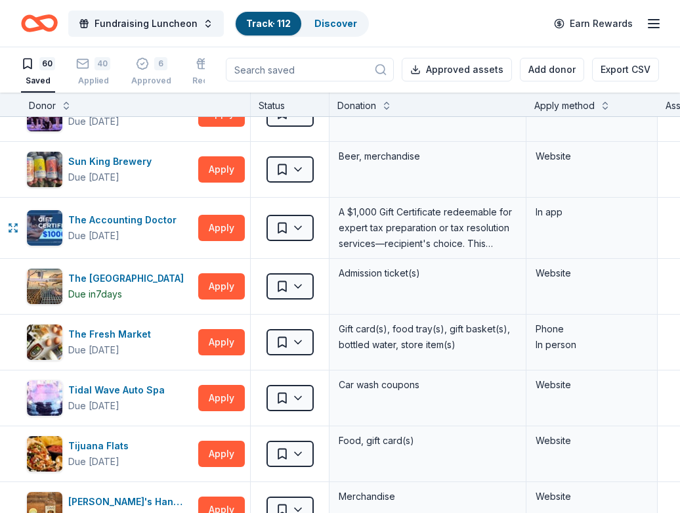
scroll to position [2565, 0]
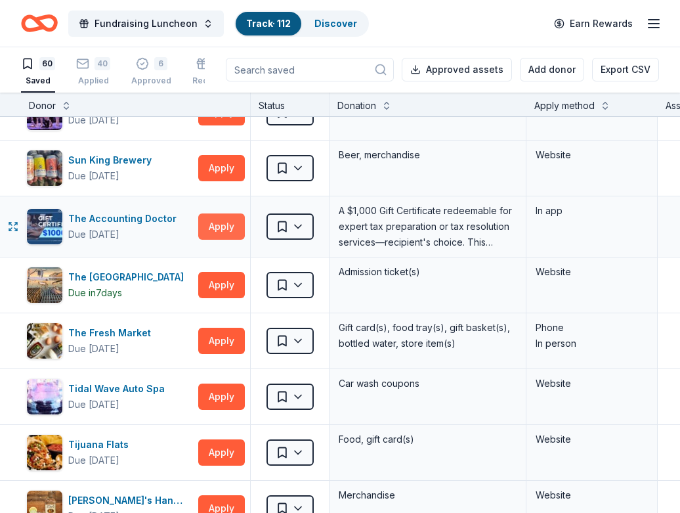
click at [225, 229] on button "Apply" at bounding box center [221, 226] width 47 height 26
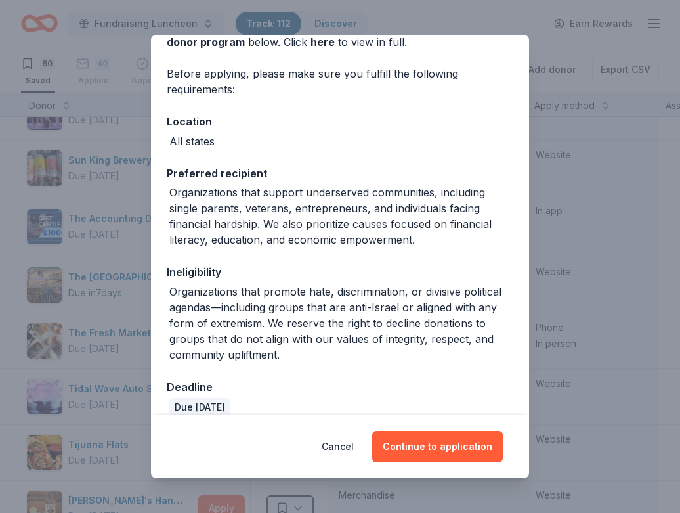
scroll to position [97, 0]
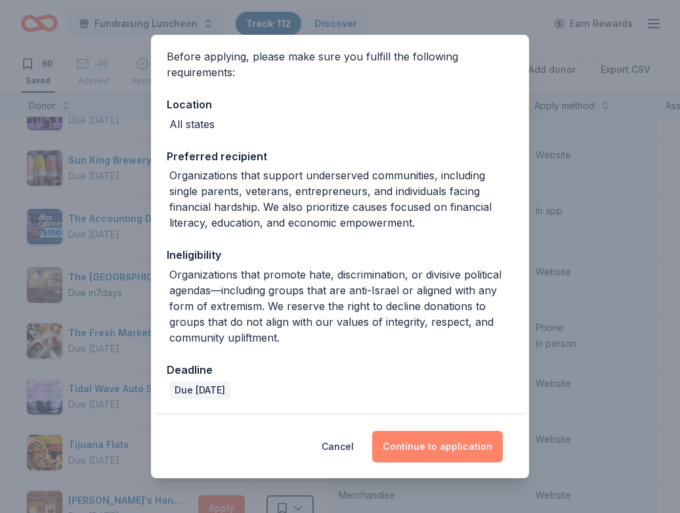
click at [399, 435] on button "Continue to application" at bounding box center [437, 447] width 131 height 32
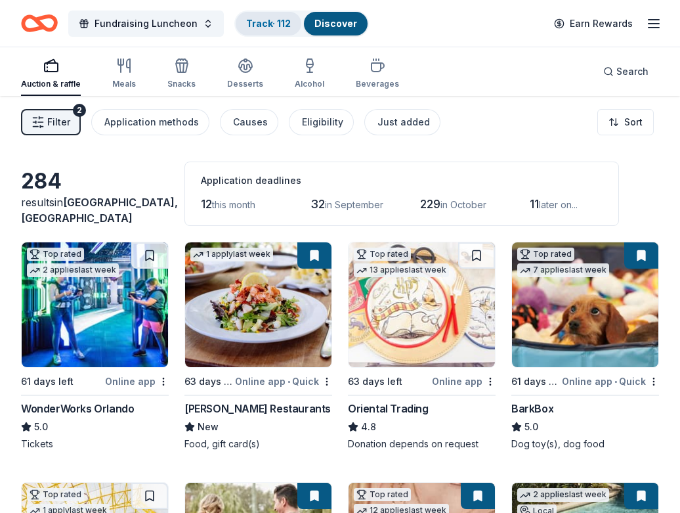
click at [257, 24] on link "Track · 112" at bounding box center [268, 23] width 45 height 11
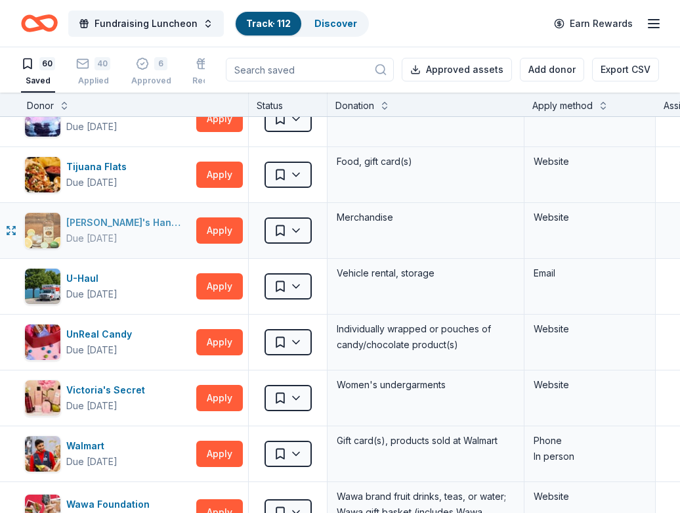
scroll to position [2845, 2]
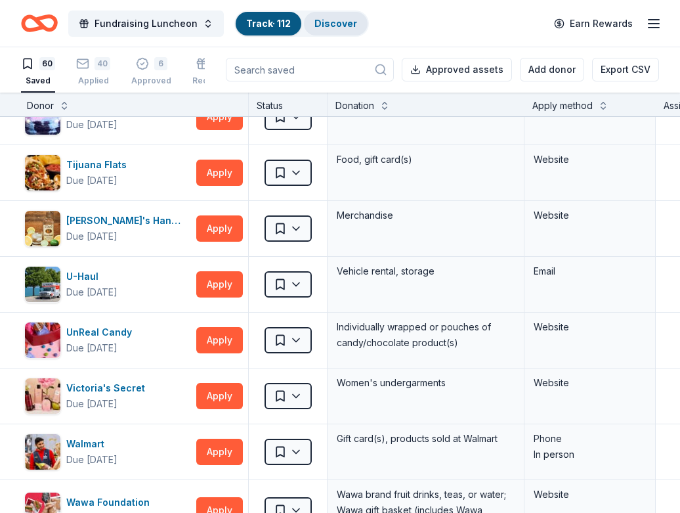
click at [342, 24] on link "Discover" at bounding box center [336, 23] width 43 height 11
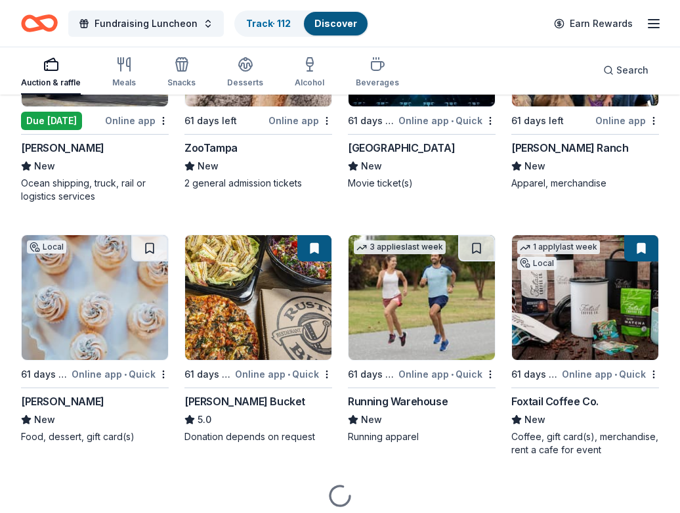
scroll to position [4847, 0]
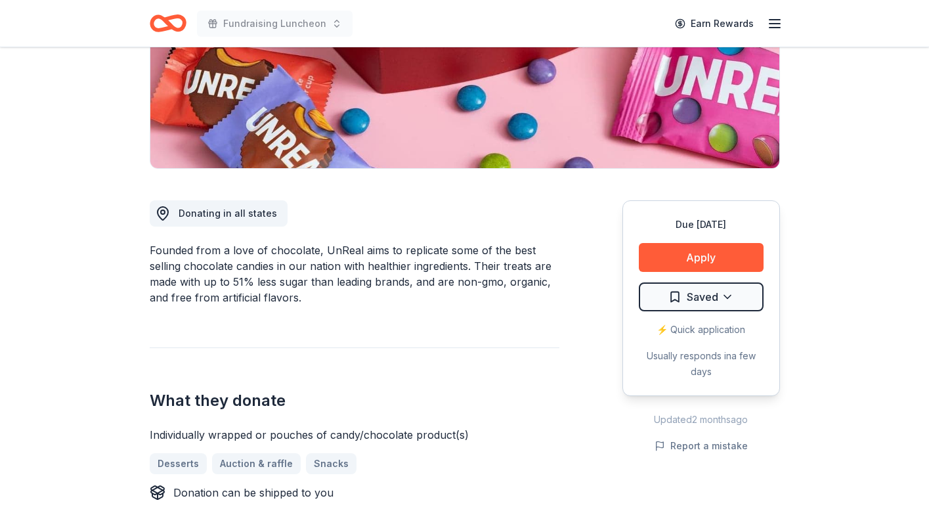
scroll to position [277, 0]
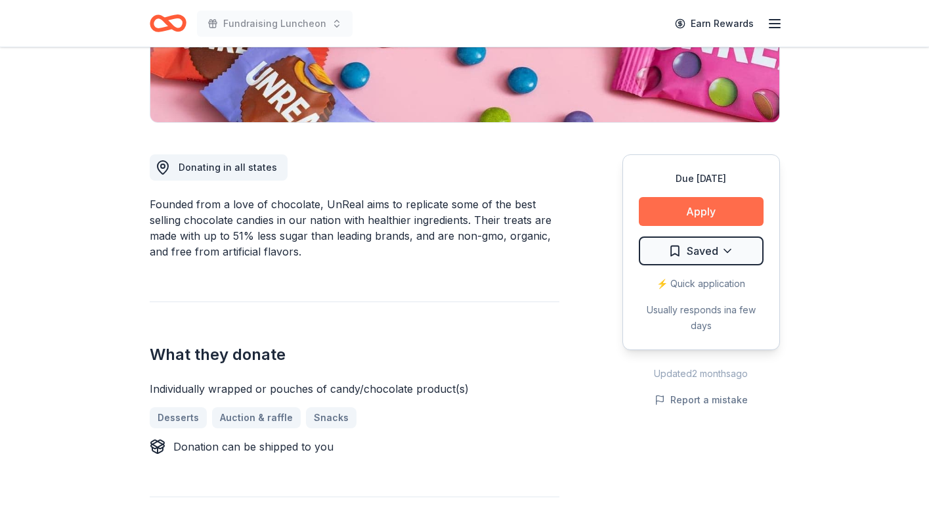
click at [692, 209] on button "Apply" at bounding box center [701, 211] width 125 height 29
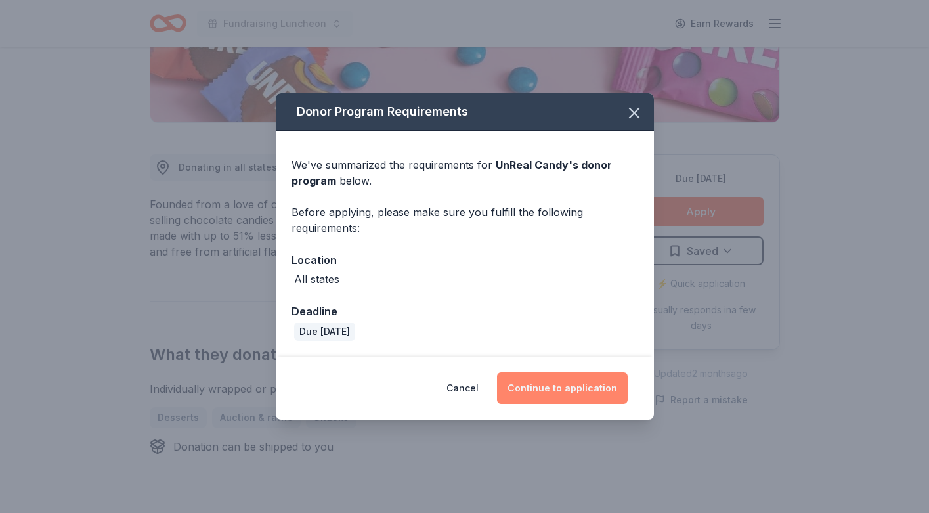
click at [564, 389] on button "Continue to application" at bounding box center [562, 388] width 131 height 32
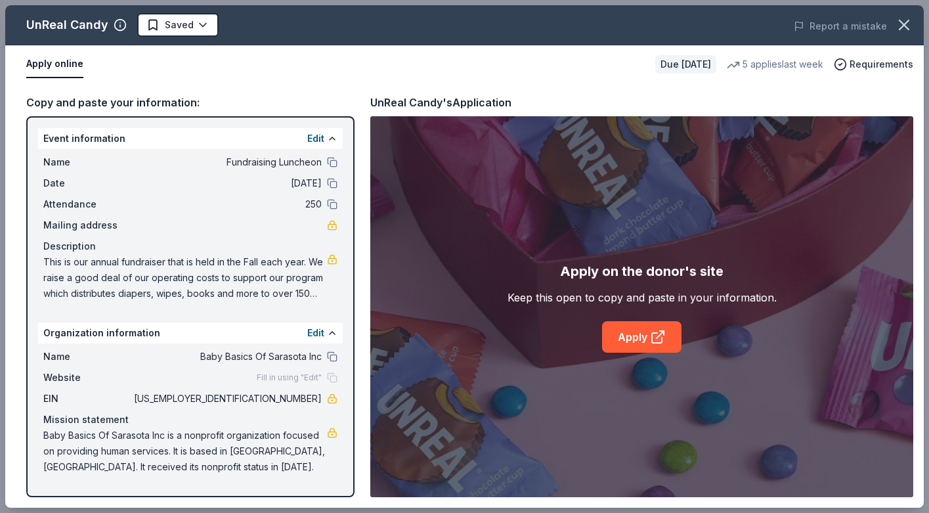
click at [42, 127] on div "Event information Edit Name Fundraising Luncheon Date 11/17/25 Attendance 250 M…" at bounding box center [190, 306] width 328 height 381
click at [633, 336] on link "Apply" at bounding box center [641, 337] width 79 height 32
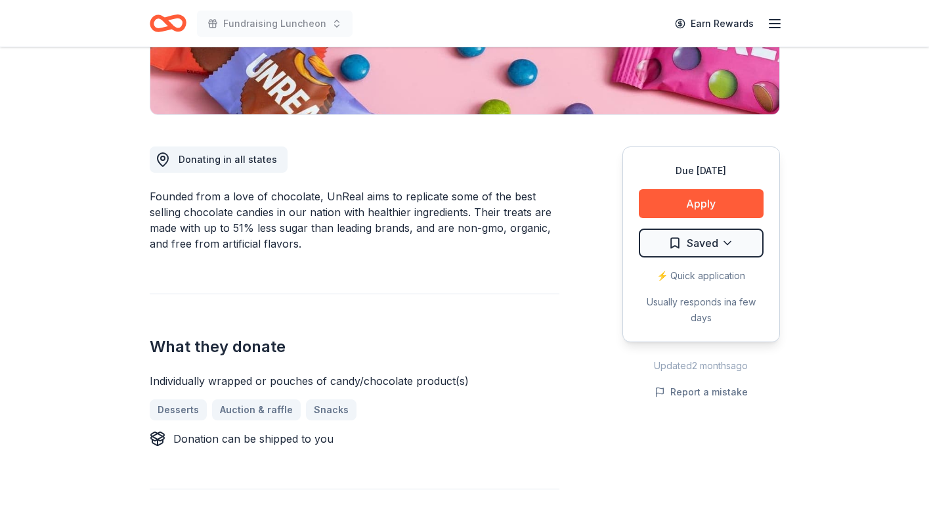
scroll to position [288, 0]
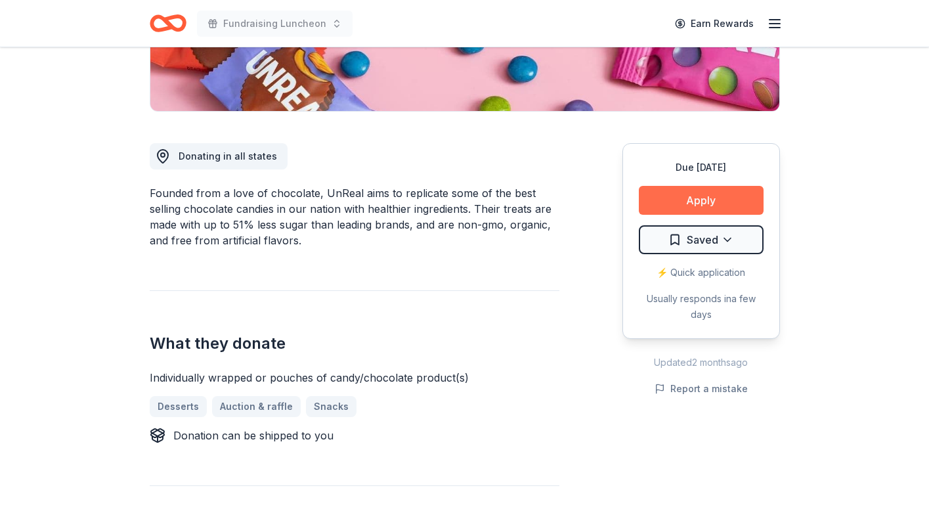
click at [693, 202] on button "Apply" at bounding box center [701, 200] width 125 height 29
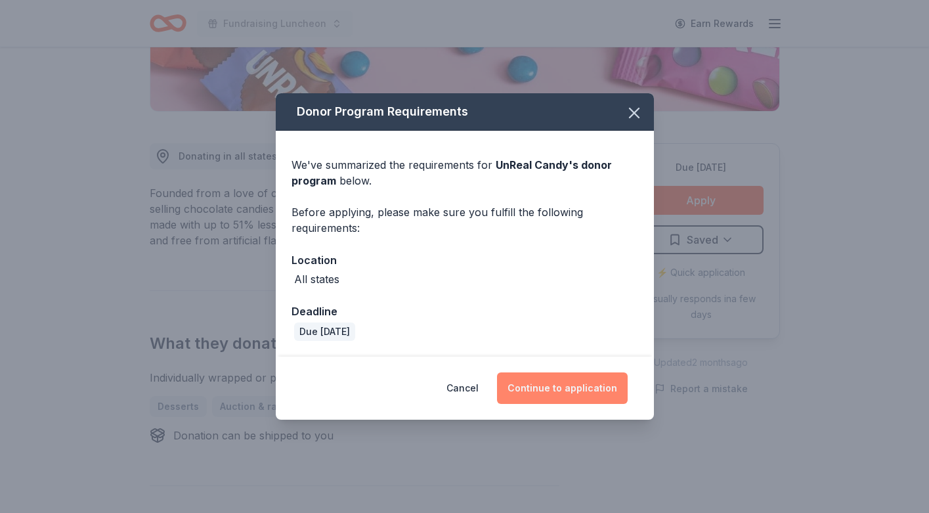
click at [569, 389] on button "Continue to application" at bounding box center [562, 388] width 131 height 32
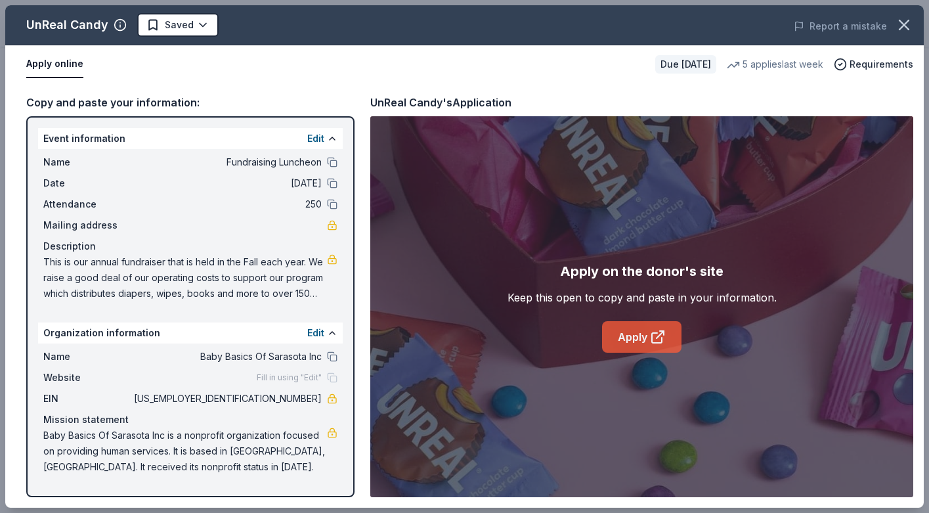
click at [634, 338] on link "Apply" at bounding box center [641, 337] width 79 height 32
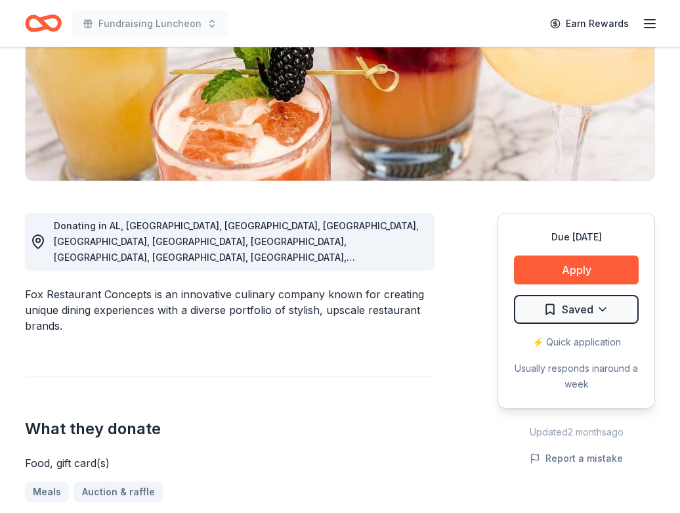
scroll to position [227, 0]
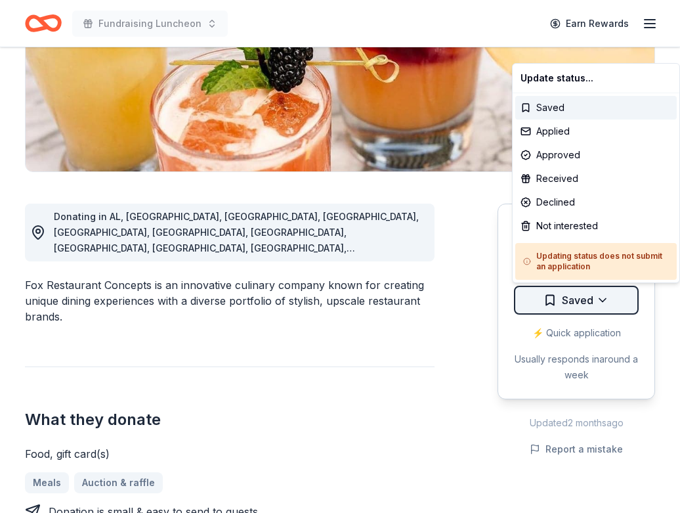
click at [582, 286] on html "Fundraising Luncheon Earn Rewards Due [DATE] Share Fox Restaurant Concepts New …" at bounding box center [340, 29] width 680 height 513
click at [454, 286] on html "Fundraising Luncheon Earn Rewards Due in 61 days Share Fox Restaurant Concepts …" at bounding box center [340, 29] width 680 height 513
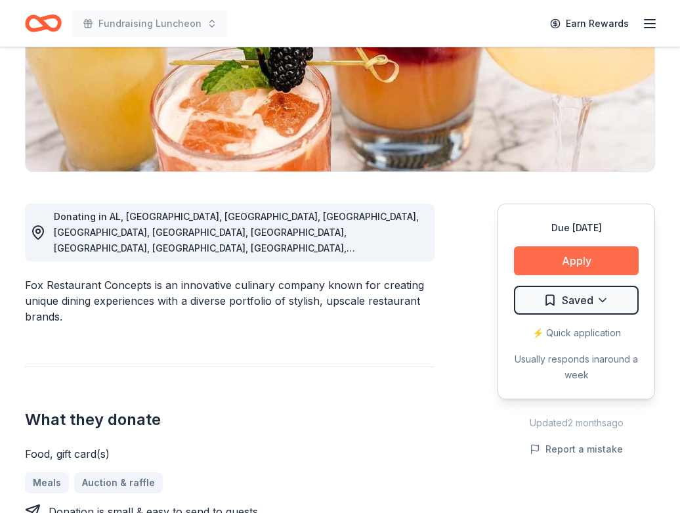
click at [563, 257] on button "Apply" at bounding box center [576, 260] width 125 height 29
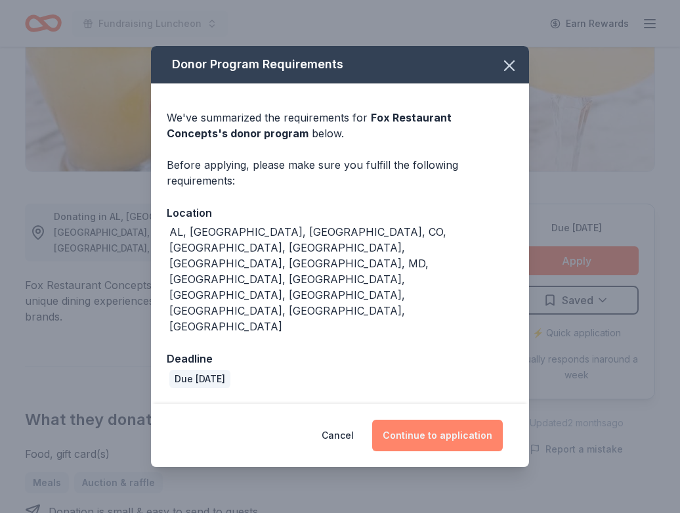
click at [449, 420] on button "Continue to application" at bounding box center [437, 436] width 131 height 32
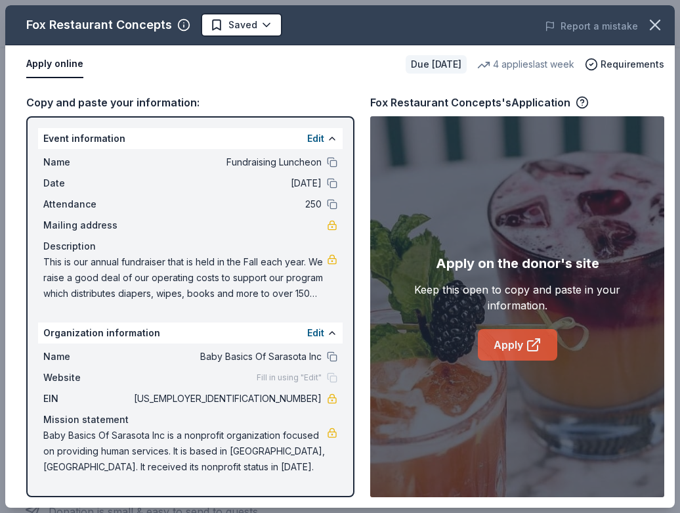
click at [511, 342] on link "Apply" at bounding box center [517, 345] width 79 height 32
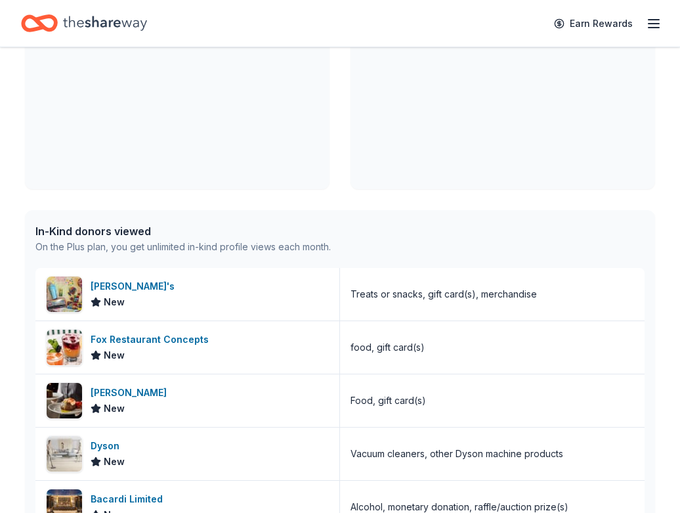
scroll to position [185, 0]
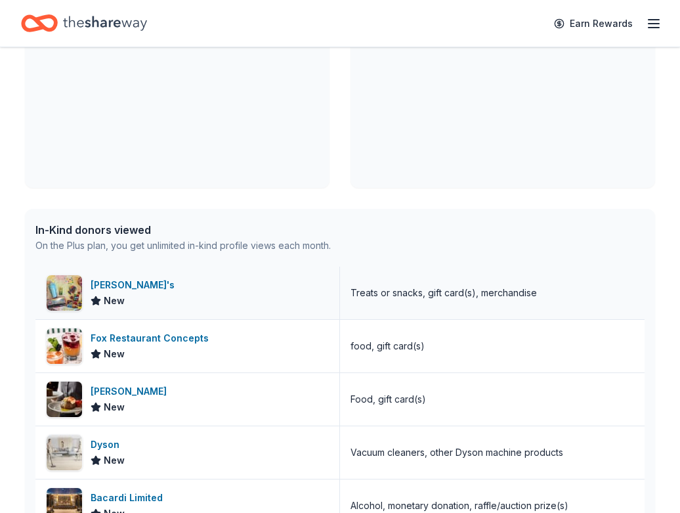
click at [103, 283] on div "[PERSON_NAME]'s" at bounding box center [135, 285] width 89 height 16
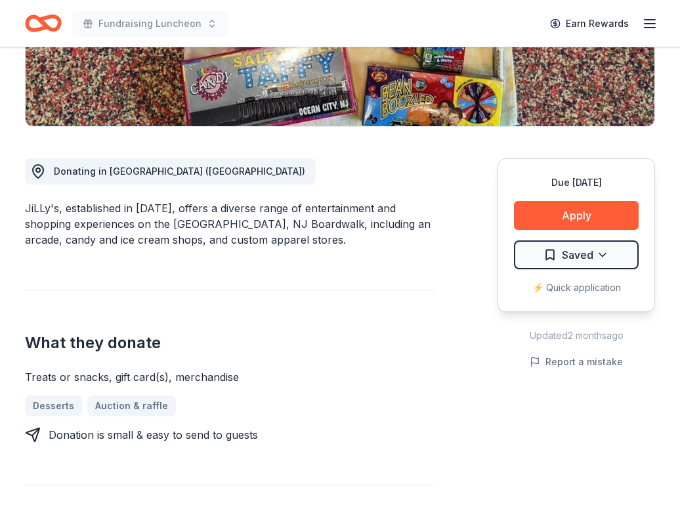
scroll to position [269, 0]
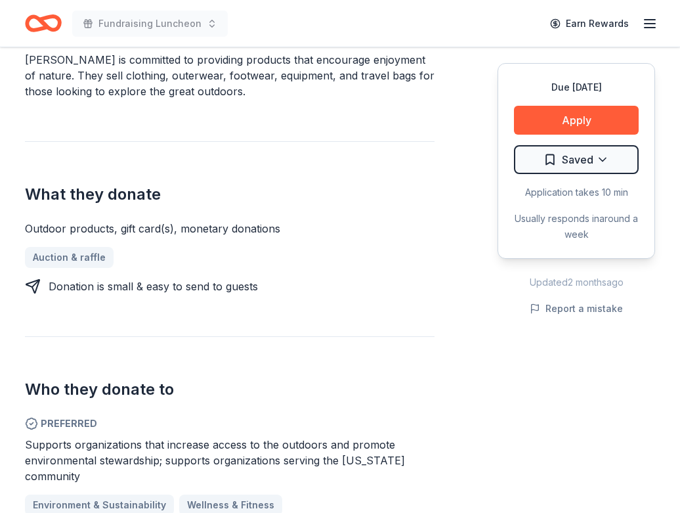
scroll to position [223, 0]
